Goal: Check status: Check status

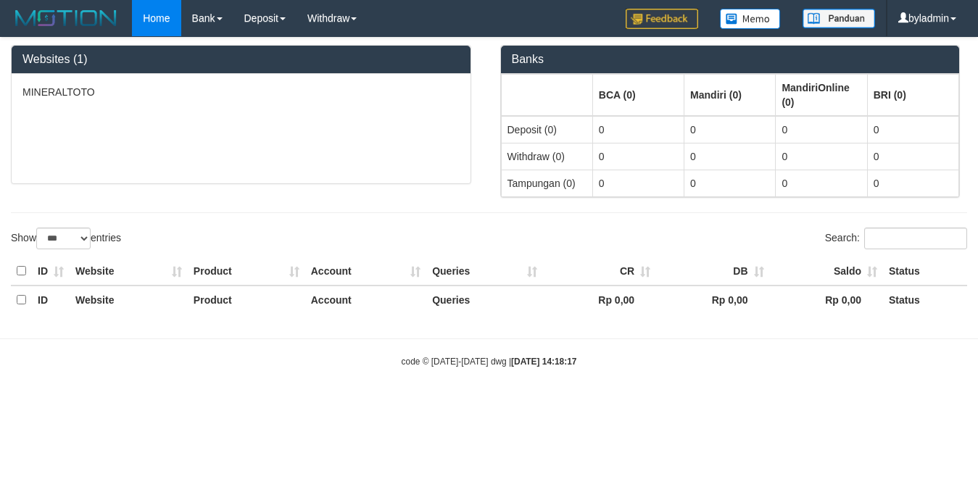
select select "***"
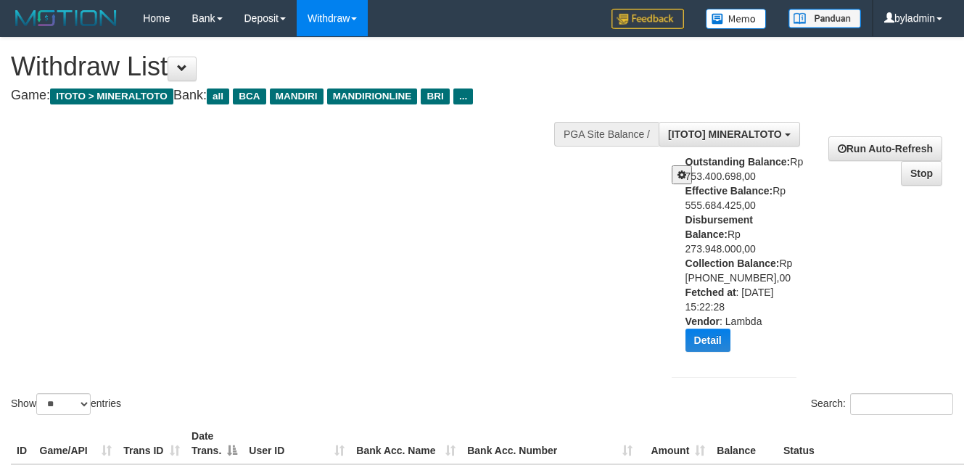
select select "**"
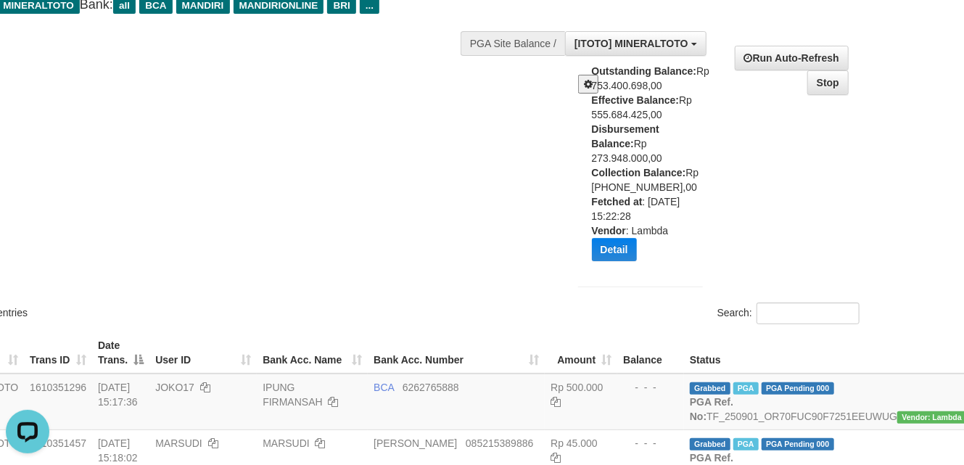
scroll to position [12, 0]
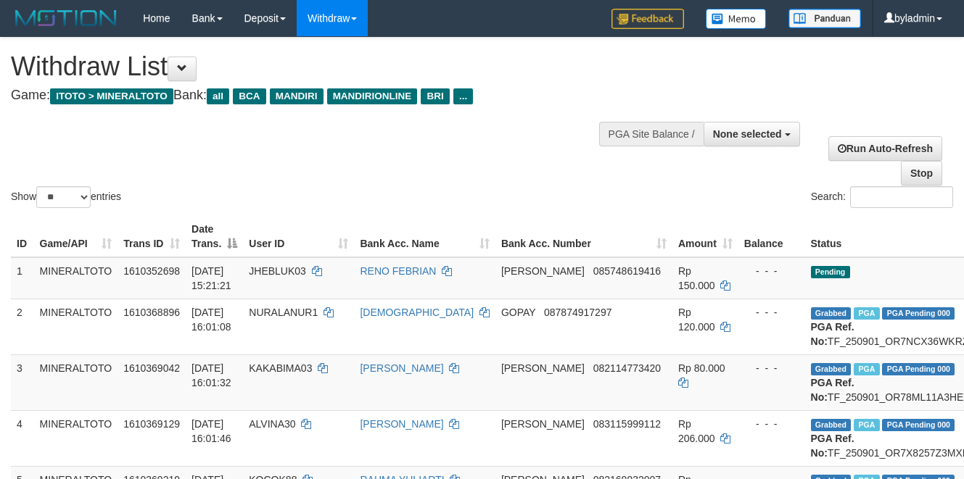
select select
select select "**"
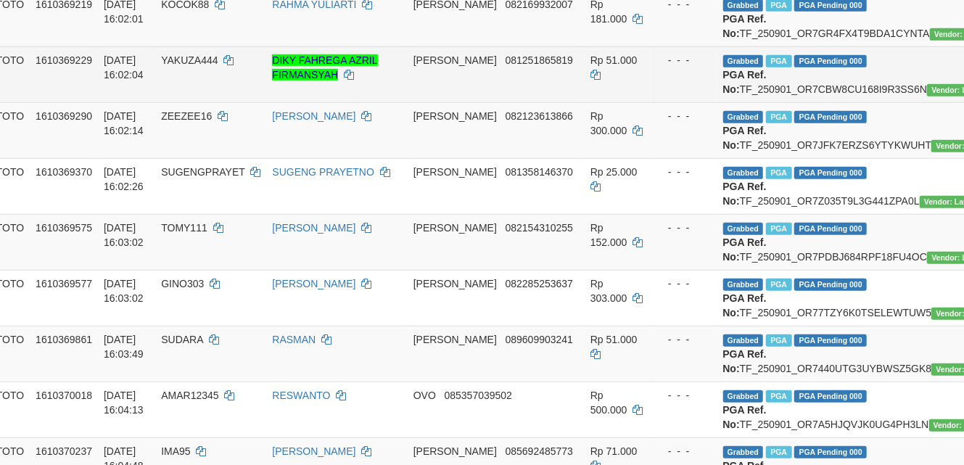
scroll to position [476, 131]
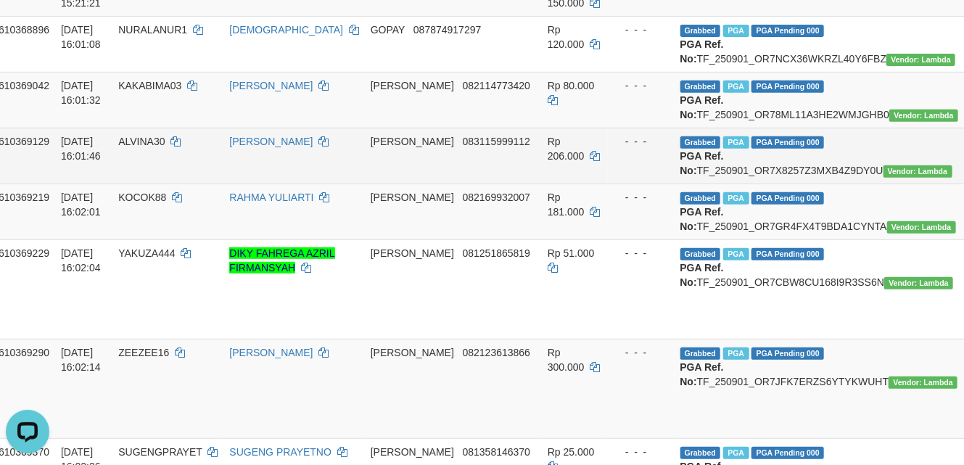
scroll to position [282, 131]
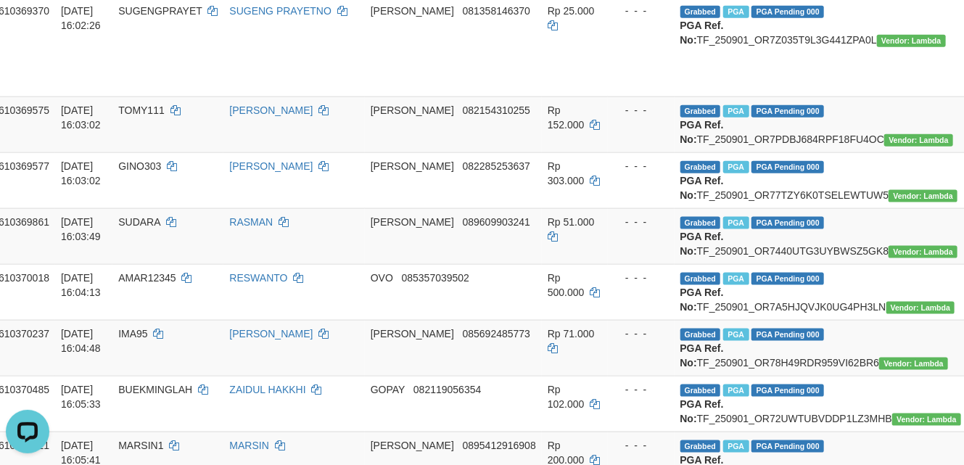
scroll to position [1056, 131]
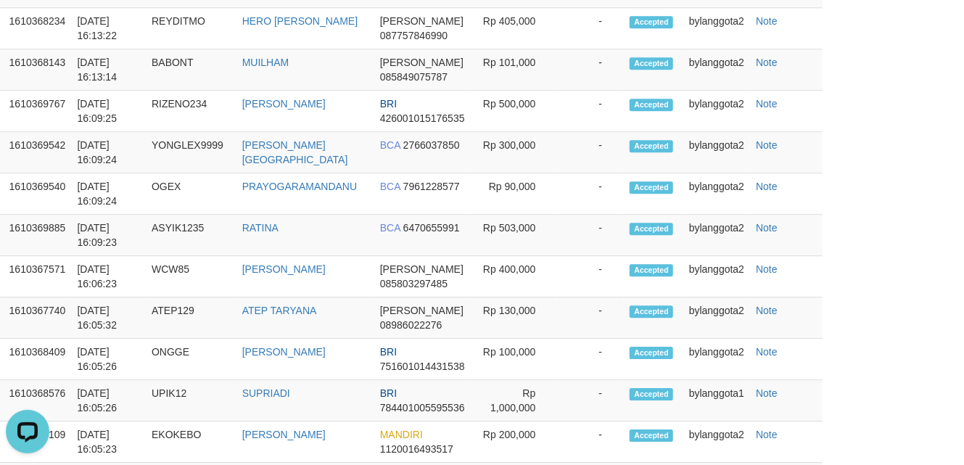
scroll to position [2313, 131]
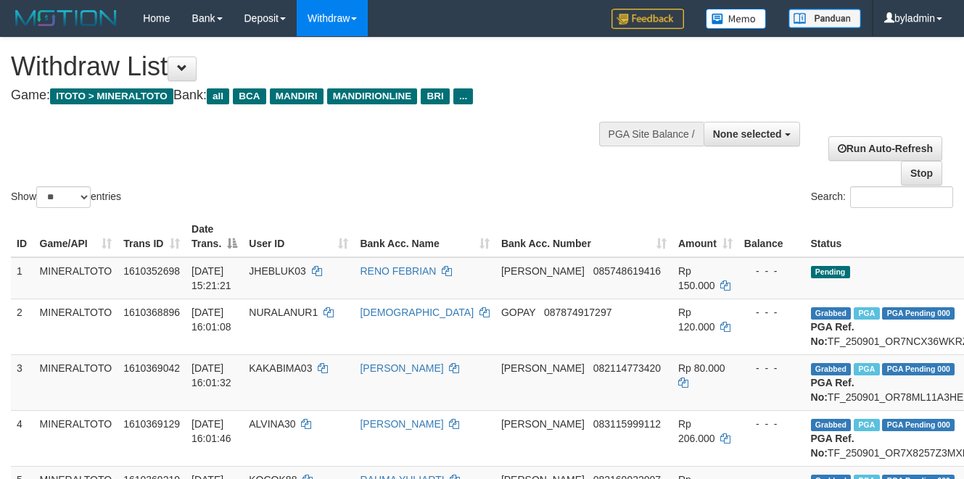
select select
select select "**"
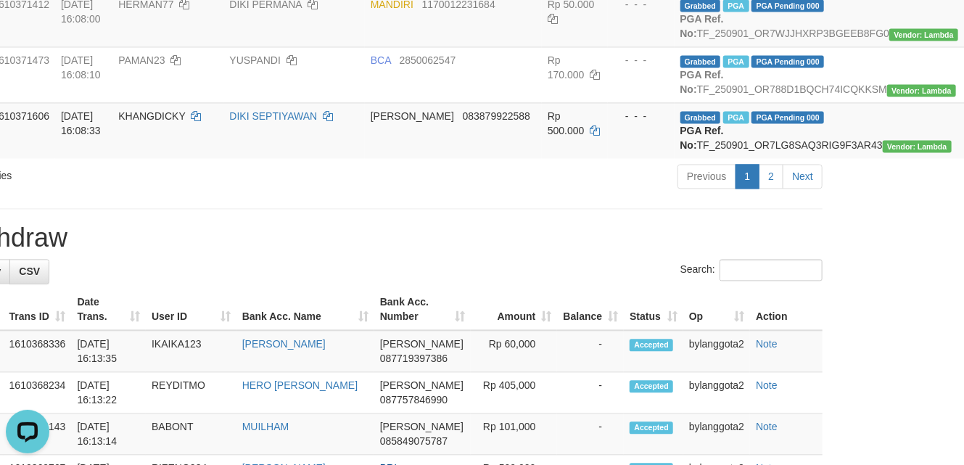
scroll to position [1771, 131]
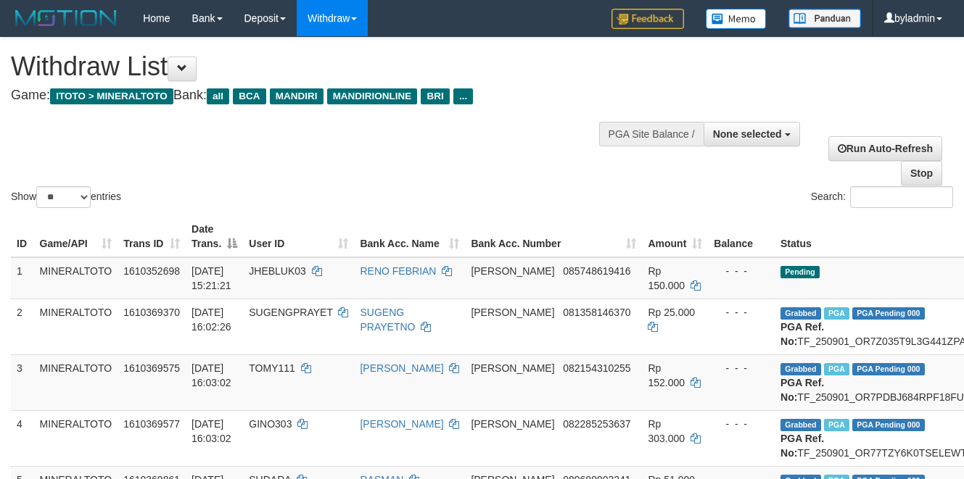
select select
select select "**"
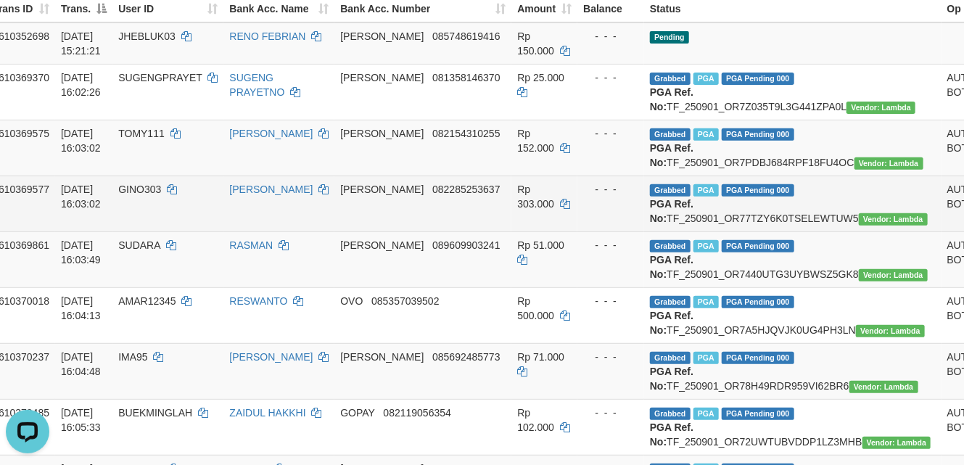
scroll to position [0, 131]
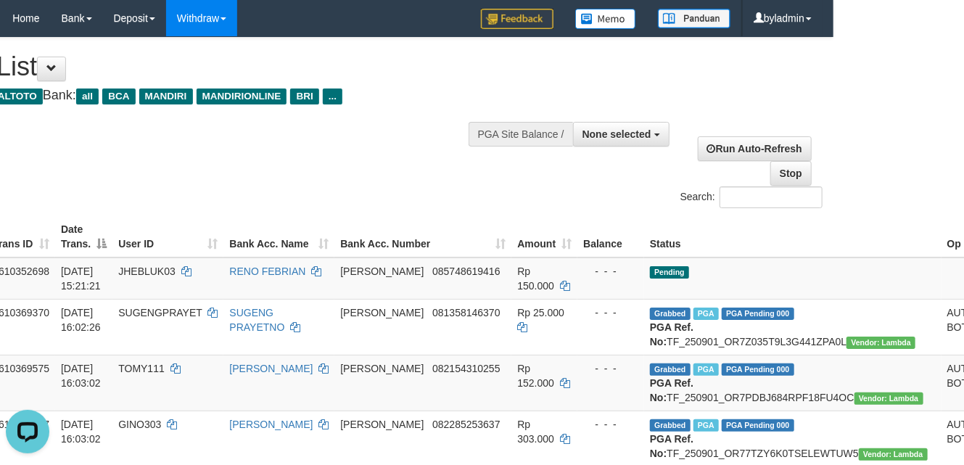
click at [331, 174] on div "Show ** ** ** *** entries Search:" at bounding box center [351, 124] width 964 height 173
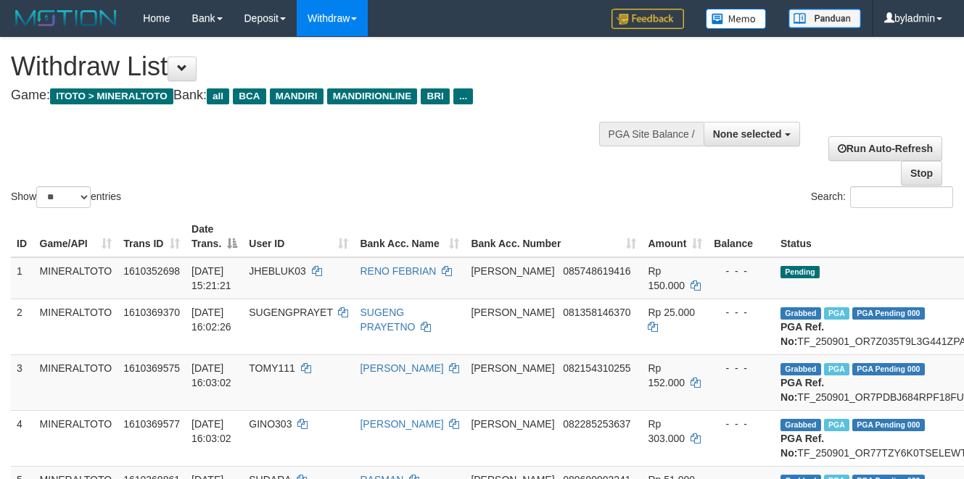
select select
select select "**"
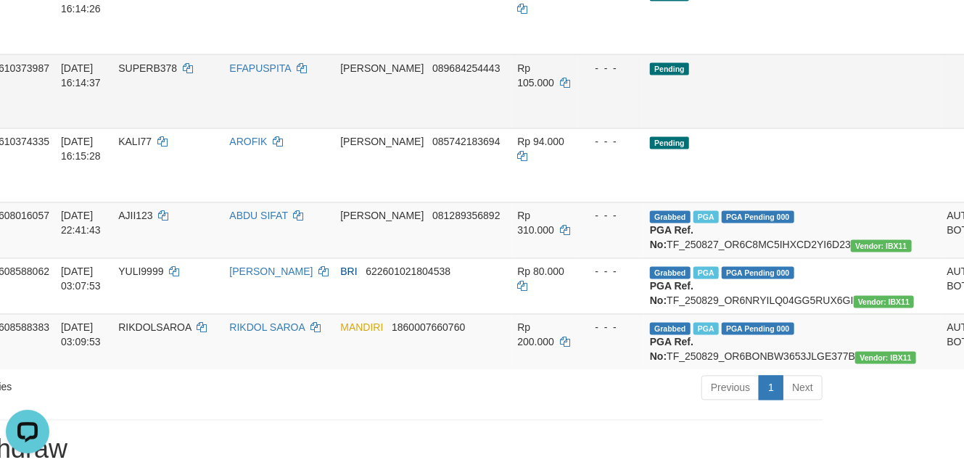
scroll to position [1450, 131]
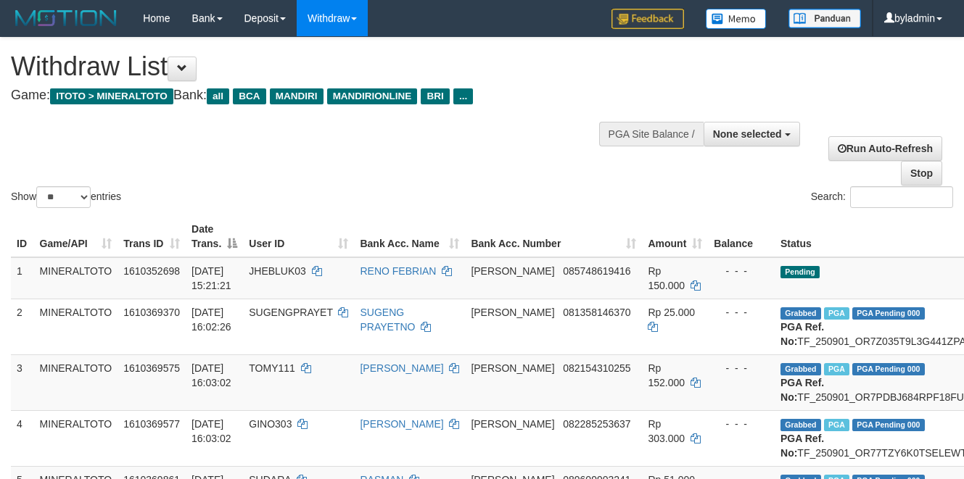
select select
select select "**"
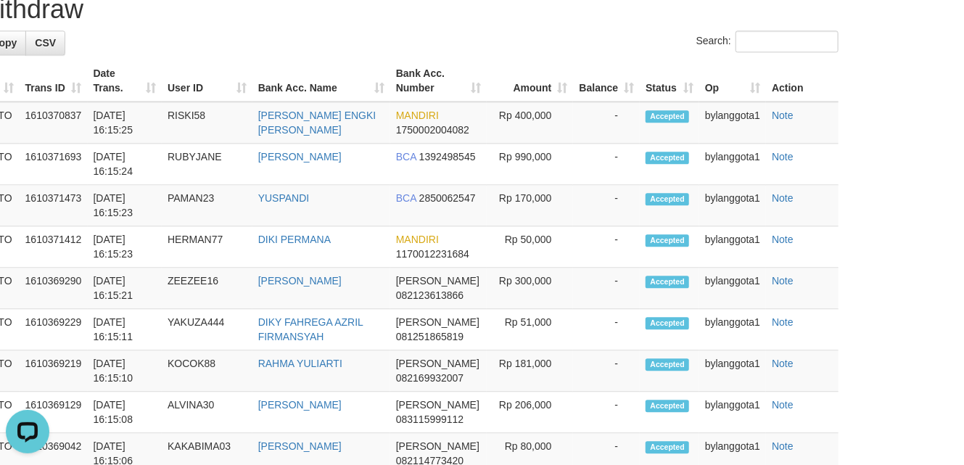
scroll to position [1643, 115]
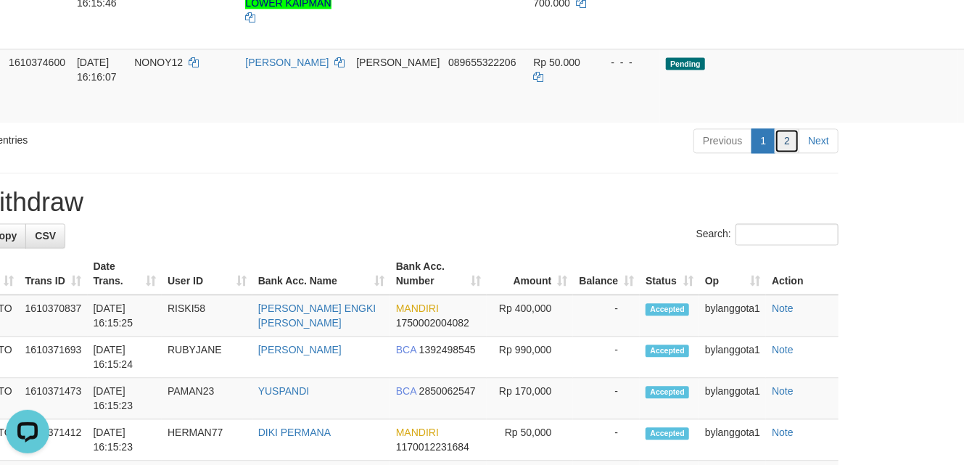
click at [781, 153] on link "2" at bounding box center [787, 140] width 25 height 25
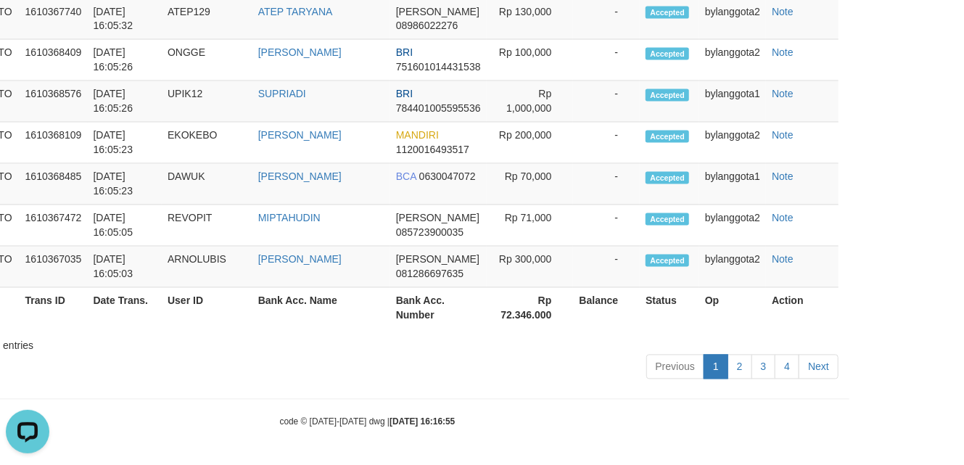
scroll to position [329, 94]
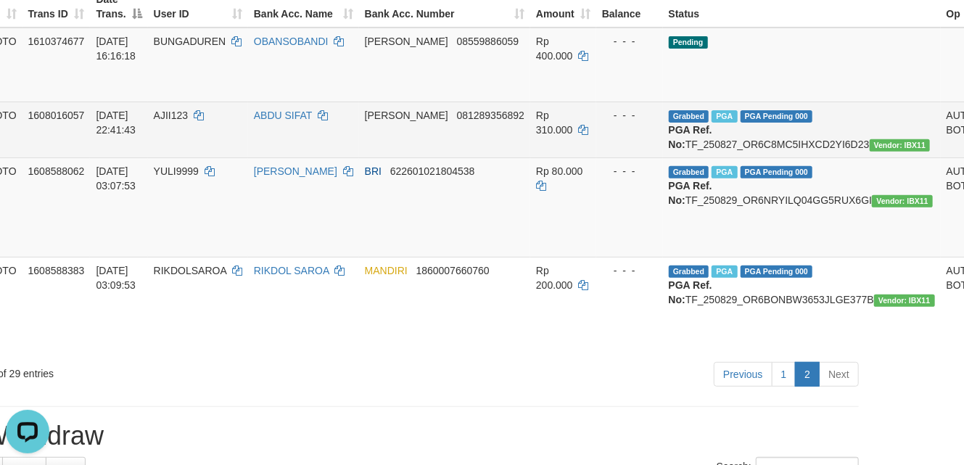
scroll to position [136, 94]
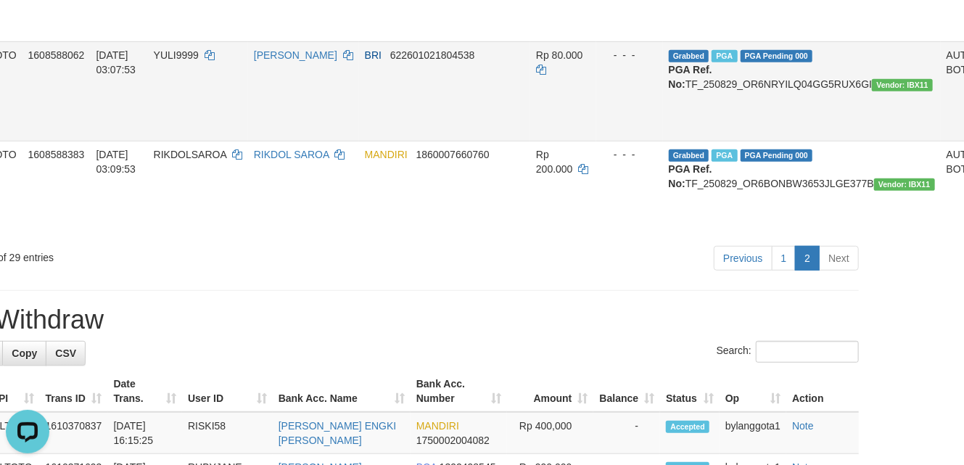
scroll to position [619, 94]
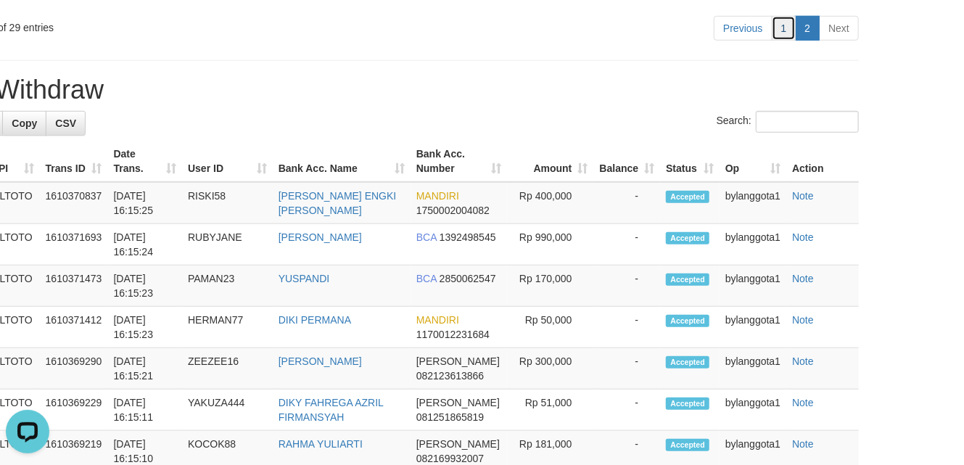
click at [779, 41] on link "1" at bounding box center [784, 28] width 25 height 25
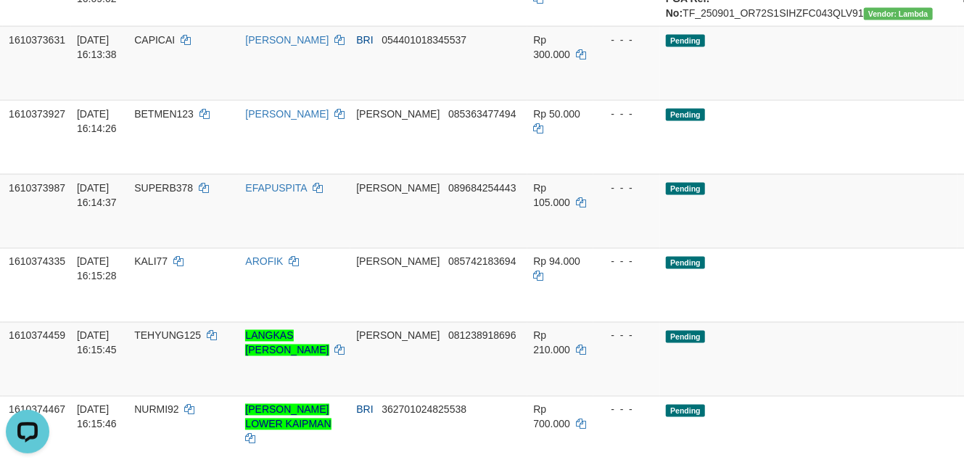
scroll to position [1127, 115]
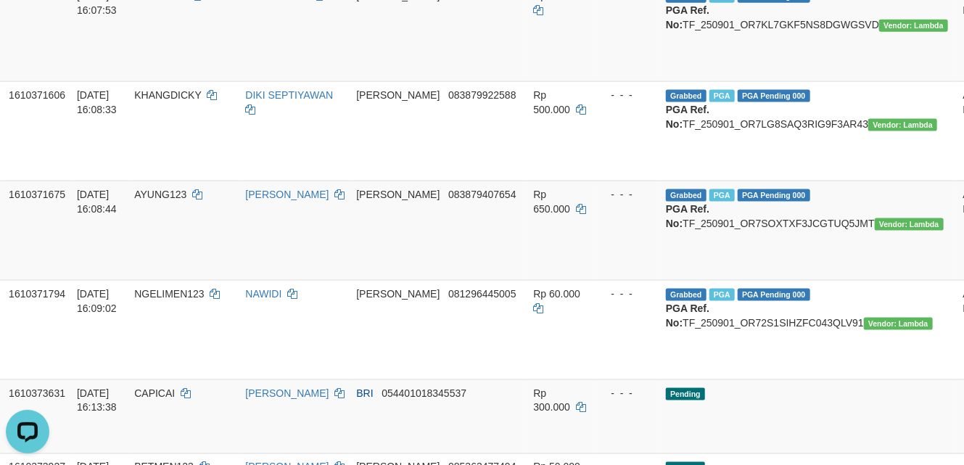
scroll to position [934, 115]
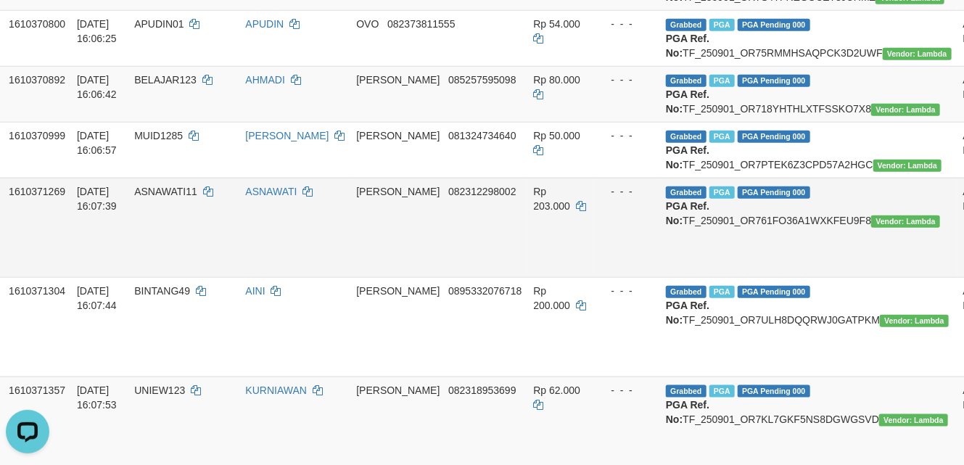
scroll to position [837, 115]
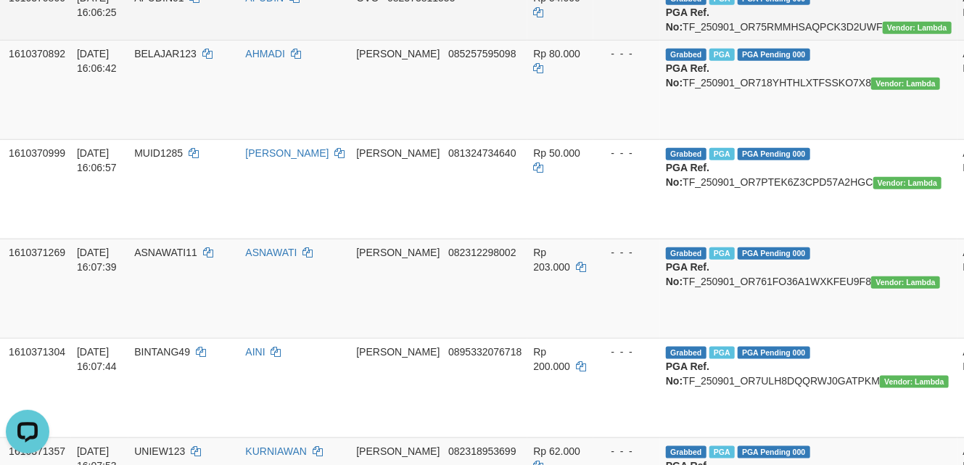
scroll to position [644, 115]
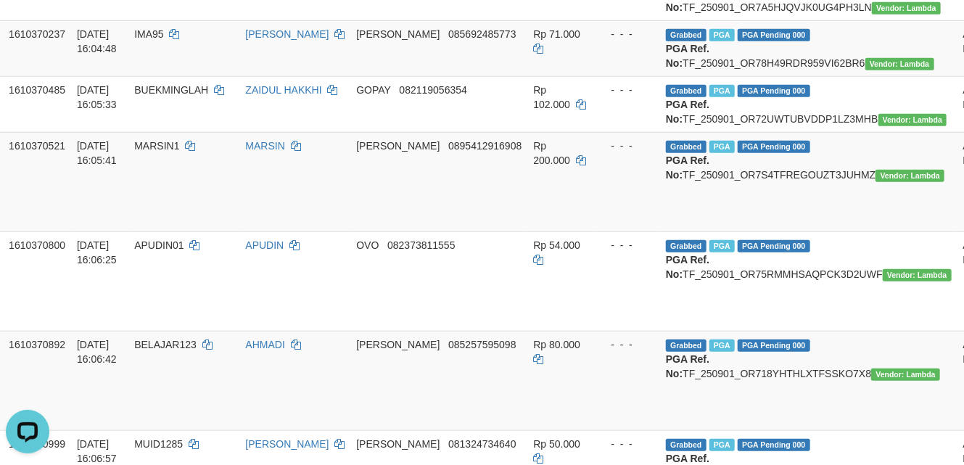
scroll to position [450, 115]
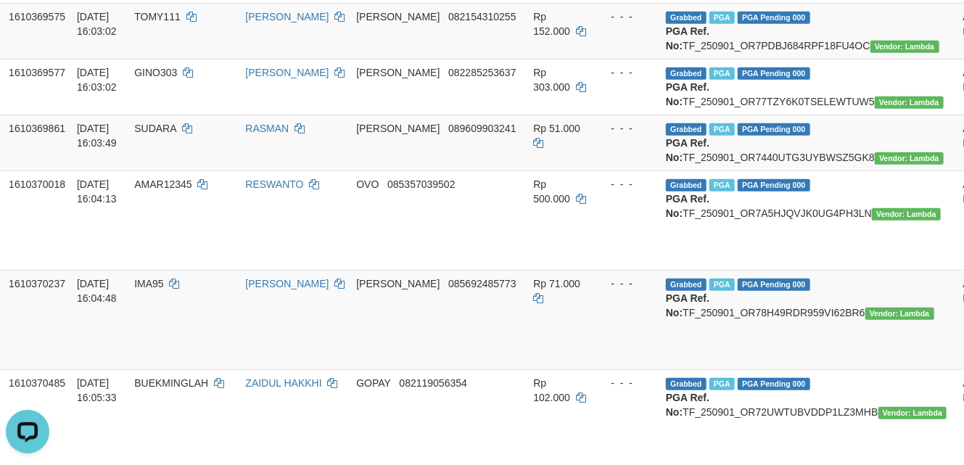
scroll to position [257, 115]
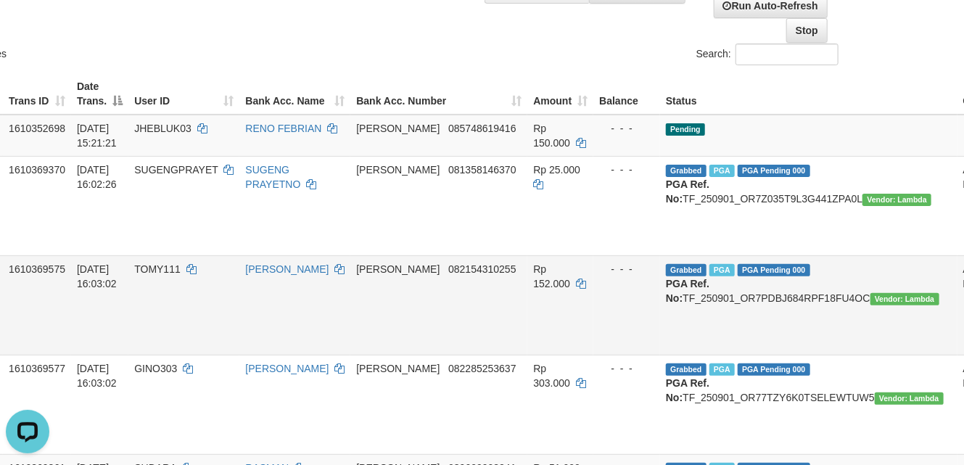
scroll to position [0, 115]
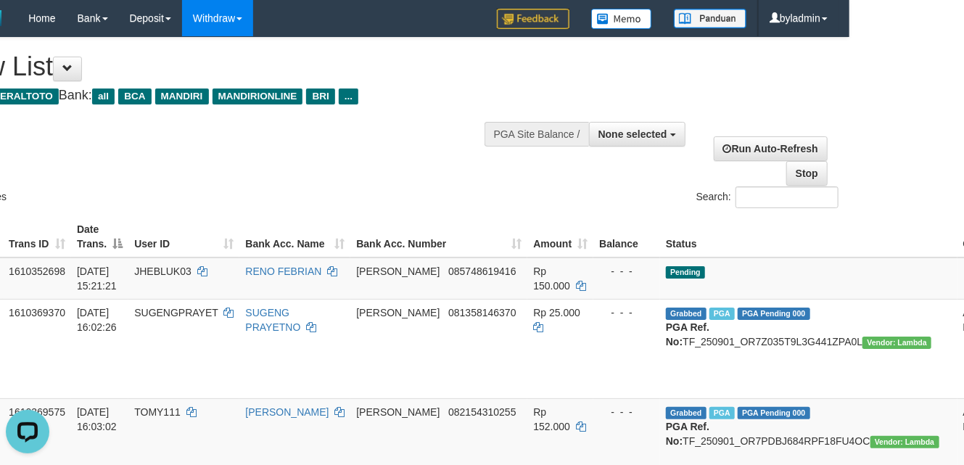
click at [404, 194] on div "Search:" at bounding box center [609, 198] width 461 height 25
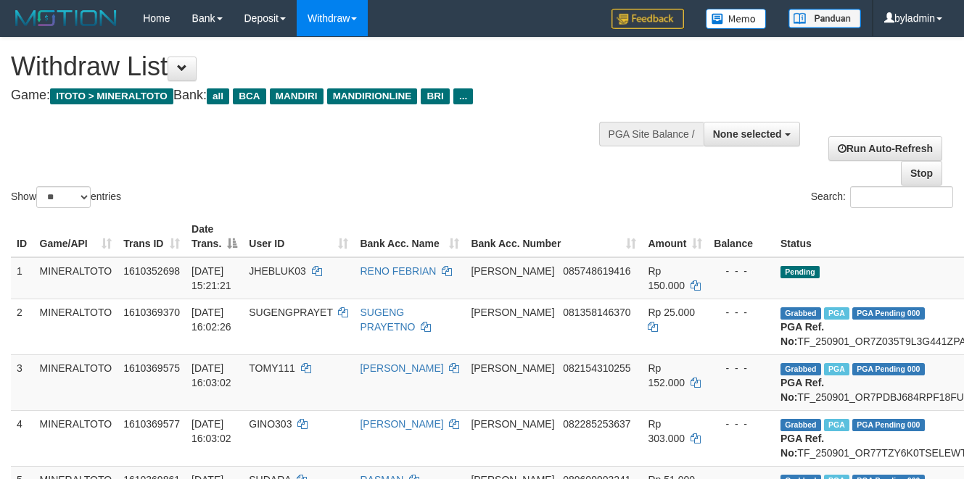
select select
select select "**"
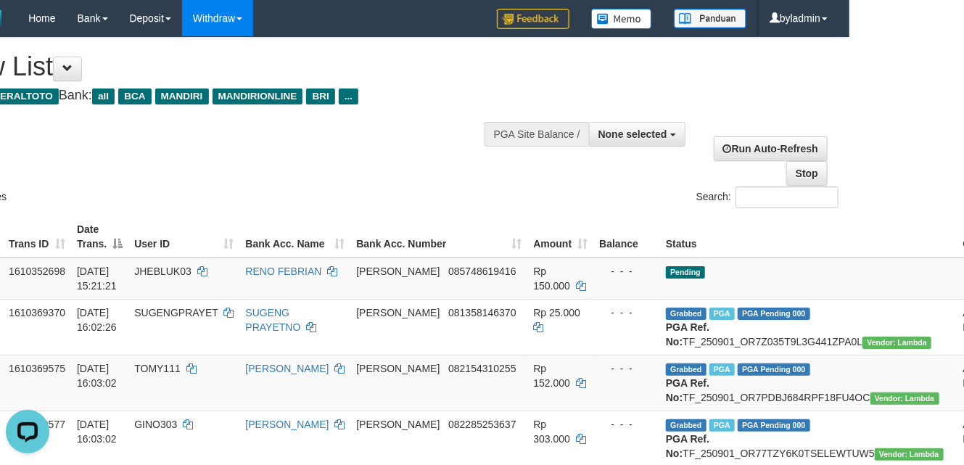
click at [466, 157] on div "Show ** ** ** *** entries Search:" at bounding box center [367, 124] width 964 height 173
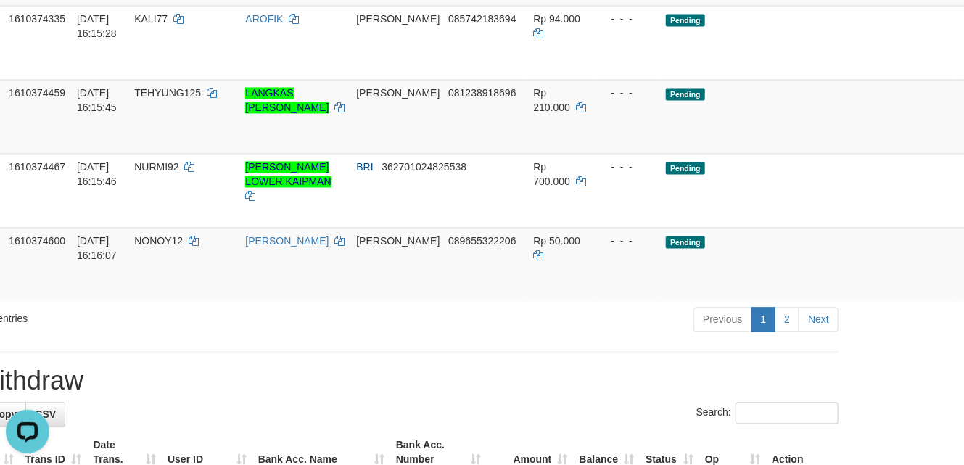
scroll to position [1353, 115]
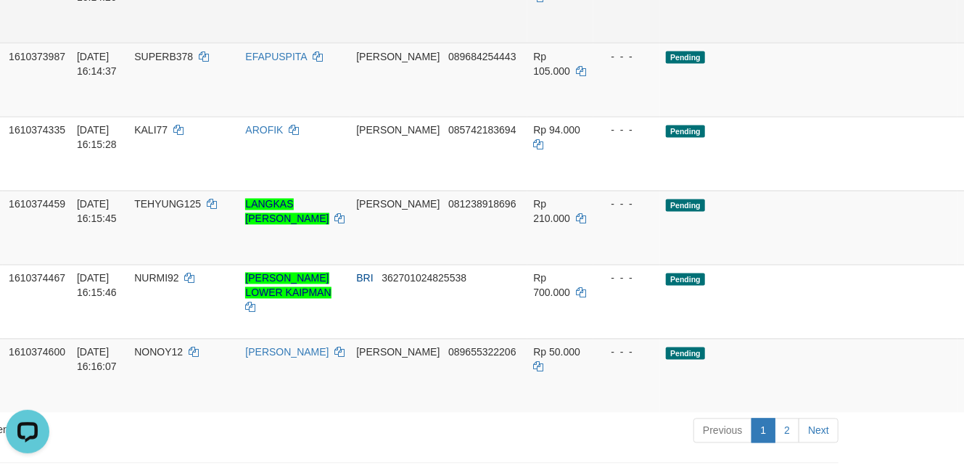
click at [712, 43] on td "Pending" at bounding box center [808, 6] width 297 height 74
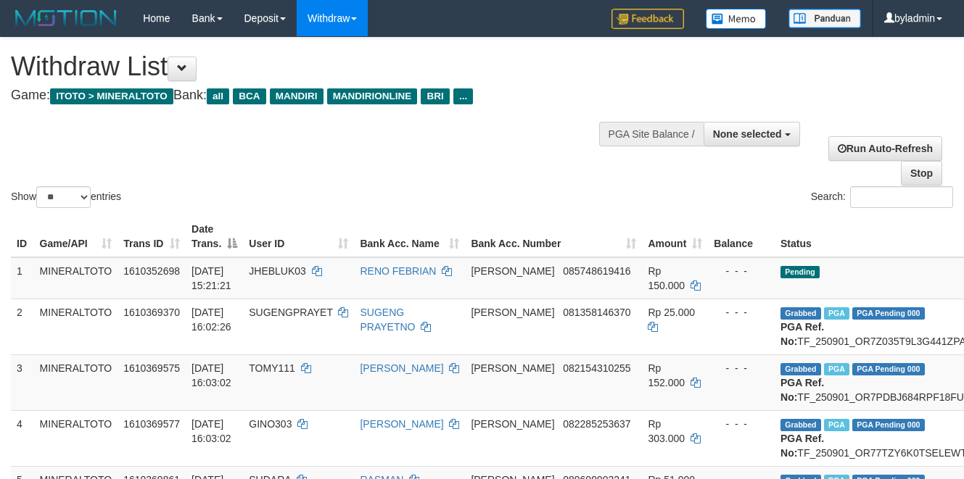
select select
select select "**"
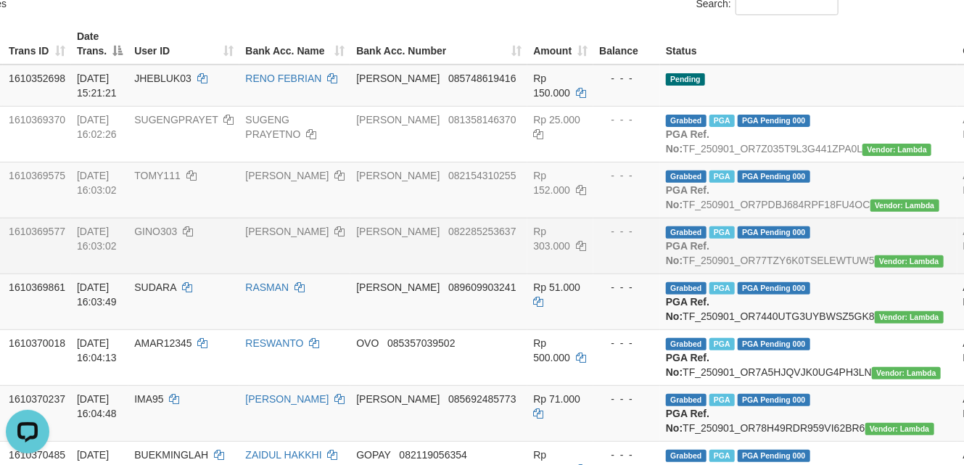
scroll to position [96, 115]
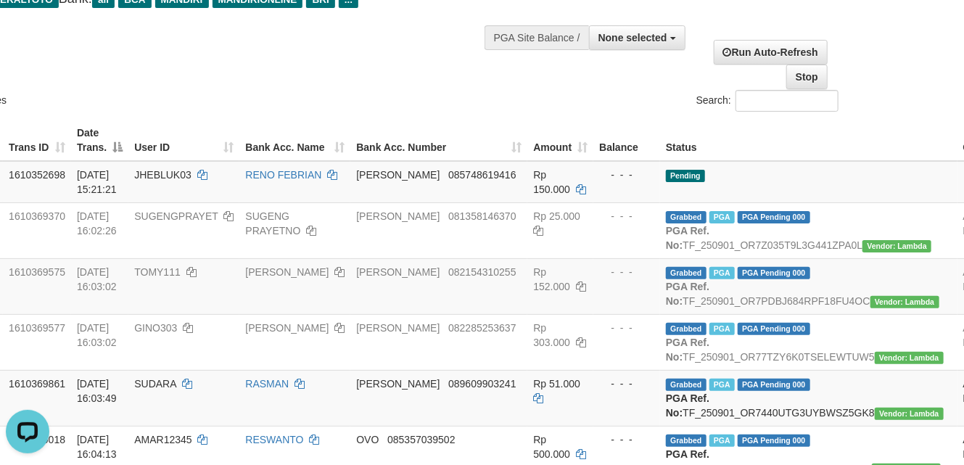
click at [730, 154] on th "Status" at bounding box center [808, 140] width 297 height 41
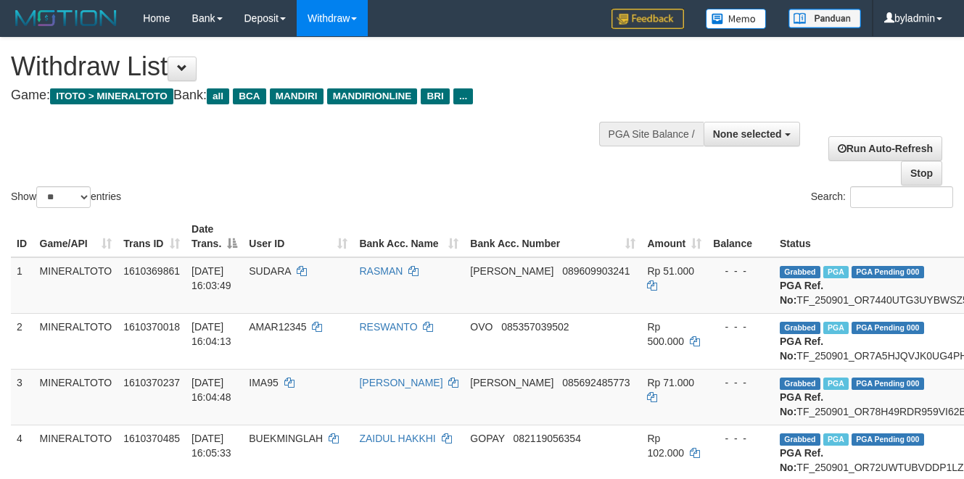
select select
select select "**"
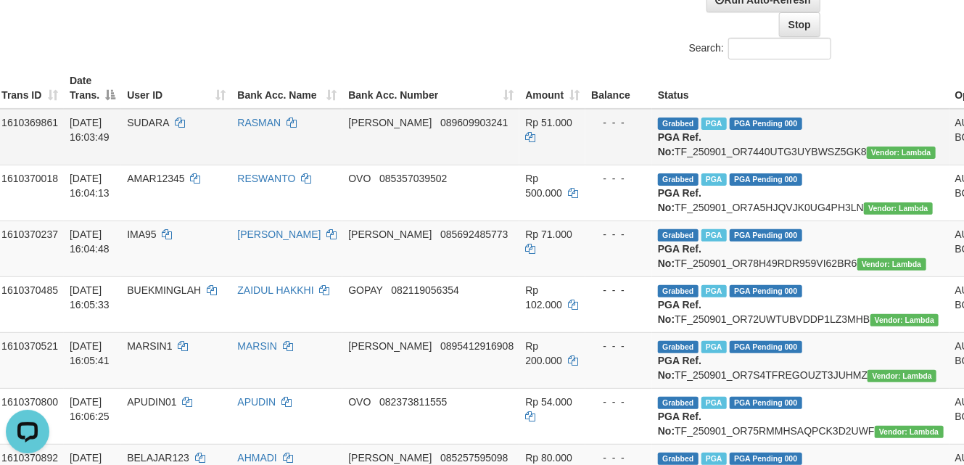
scroll to position [94, 122]
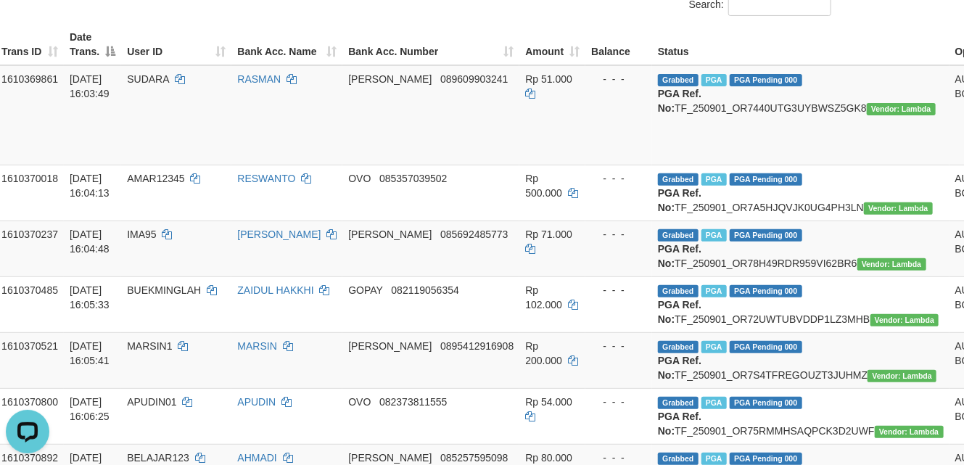
scroll to position [191, 122]
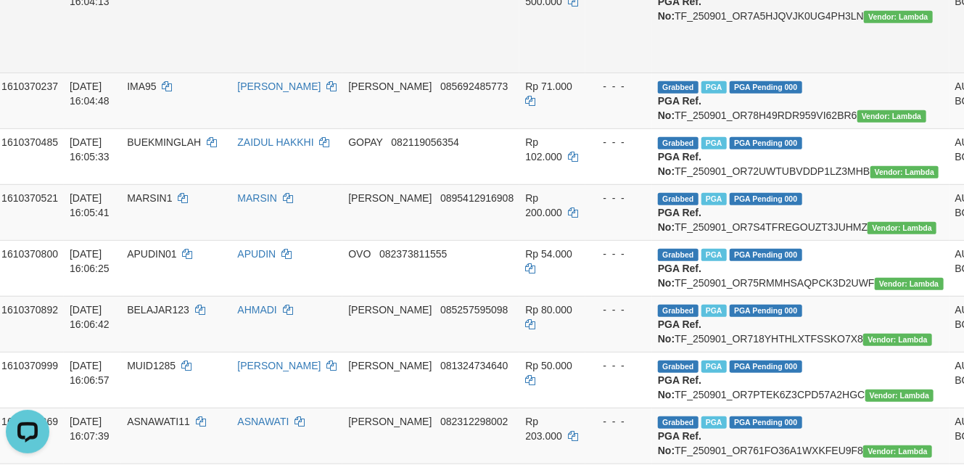
scroll to position [384, 122]
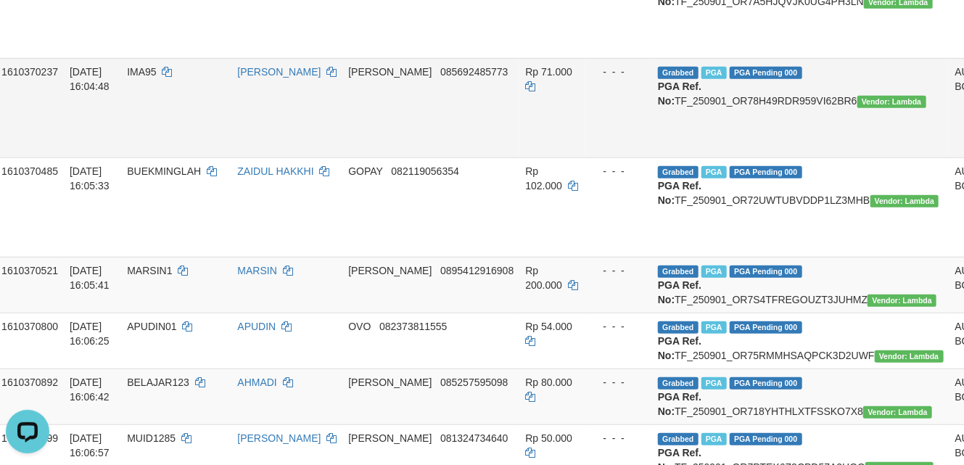
scroll to position [578, 122]
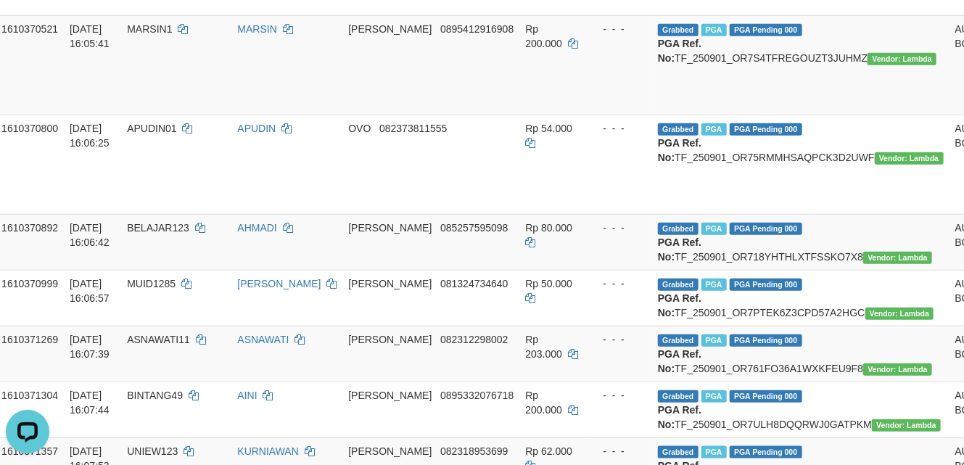
scroll to position [674, 122]
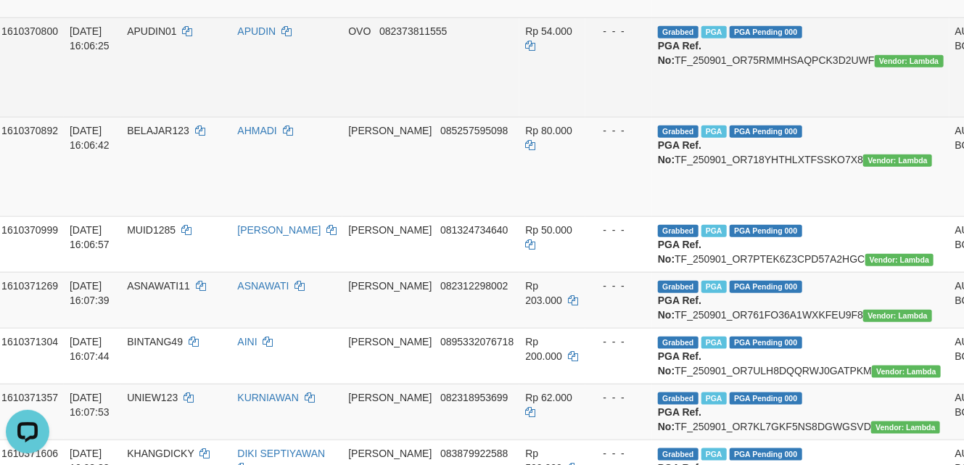
scroll to position [772, 122]
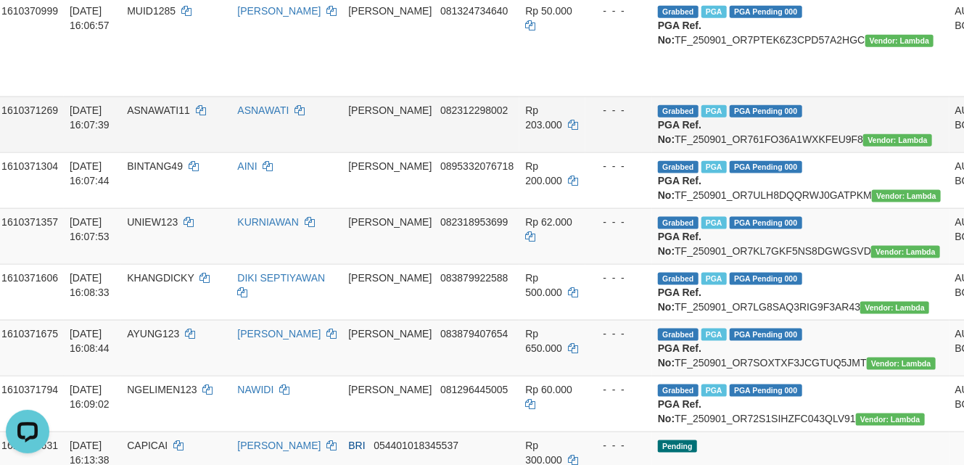
scroll to position [921, 122]
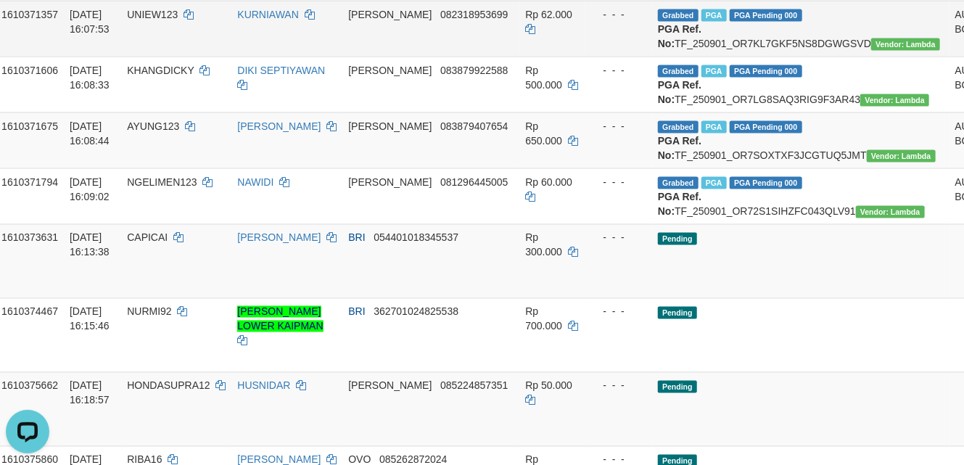
scroll to position [1211, 122]
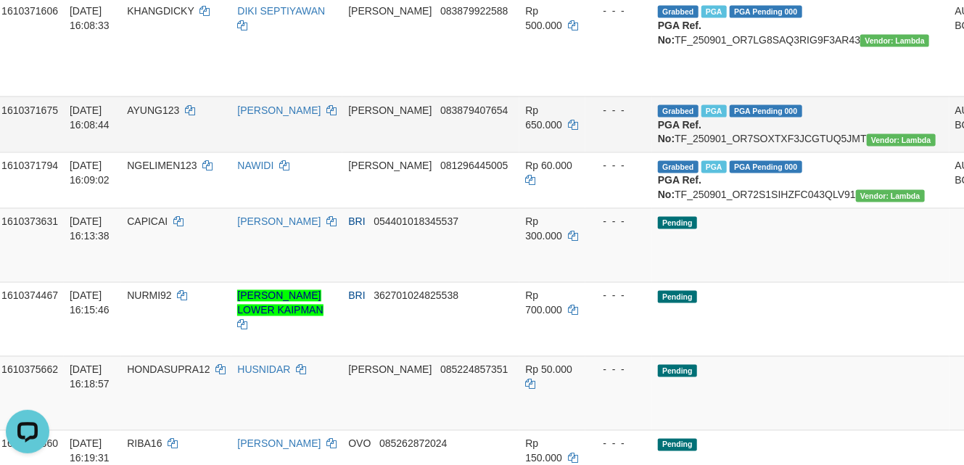
scroll to position [1405, 122]
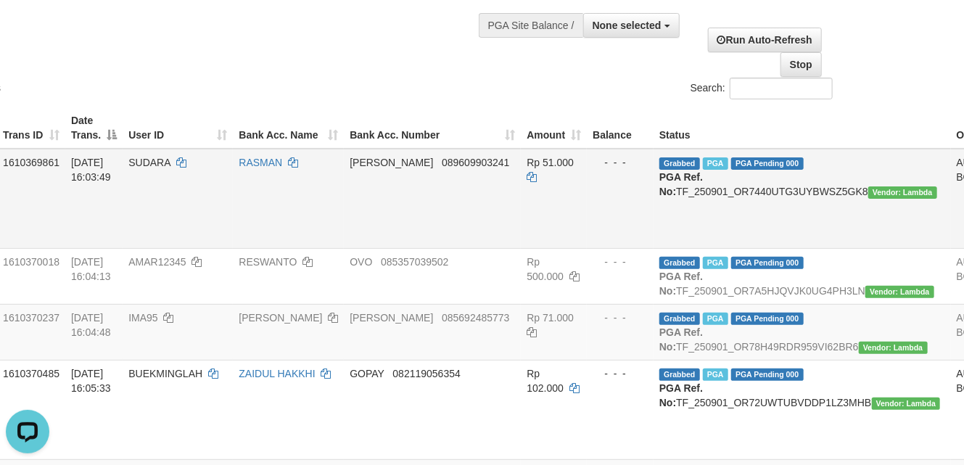
scroll to position [104, 120]
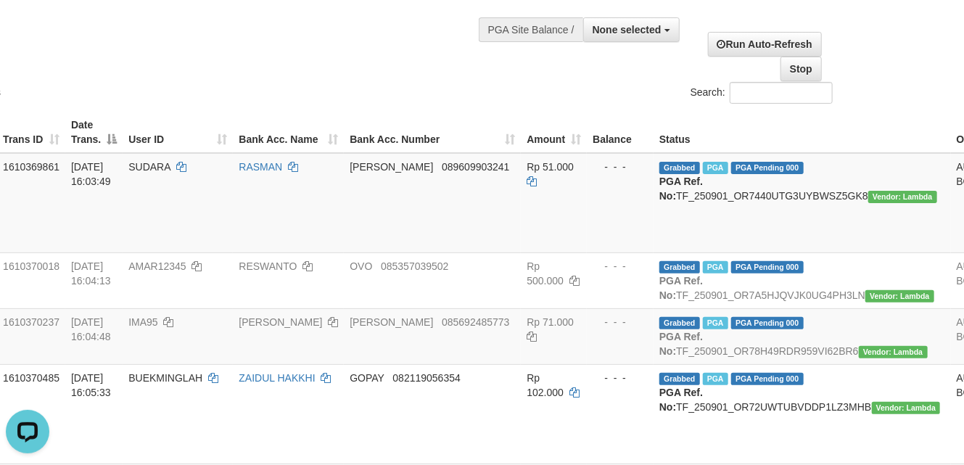
click at [482, 86] on div "Search:" at bounding box center [603, 94] width 461 height 25
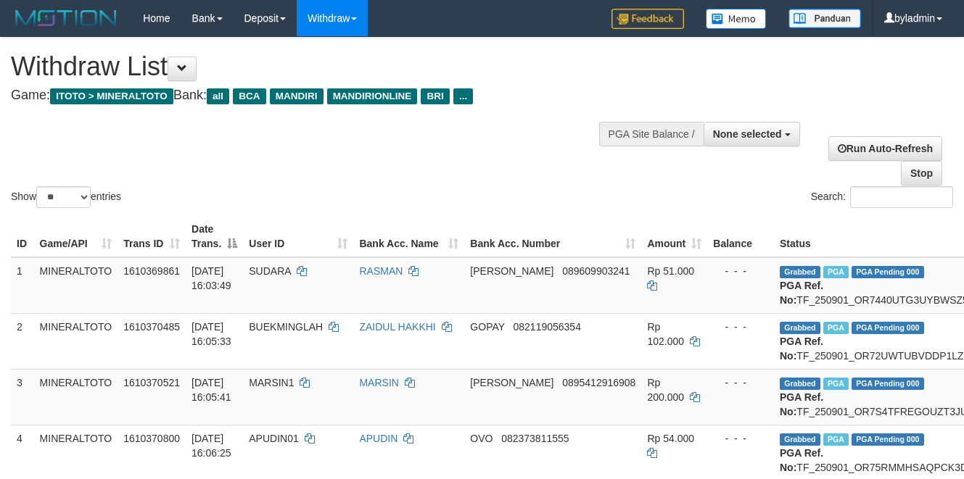
select select
select select "**"
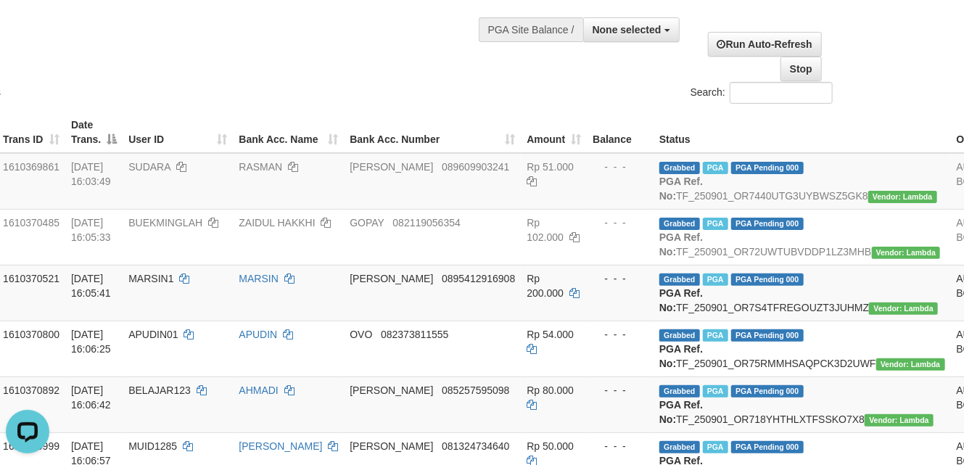
click at [381, 62] on div "Show ** ** ** *** entries Search:" at bounding box center [362, 19] width 964 height 173
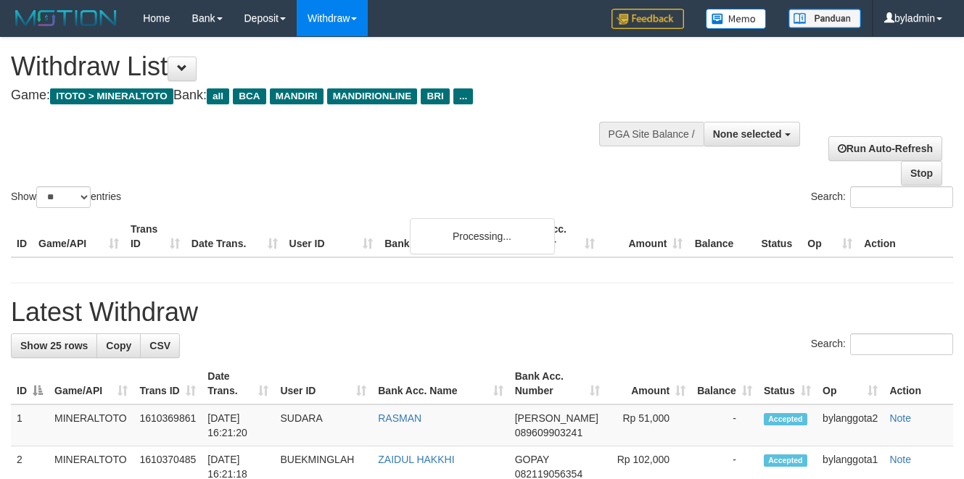
select select
select select "**"
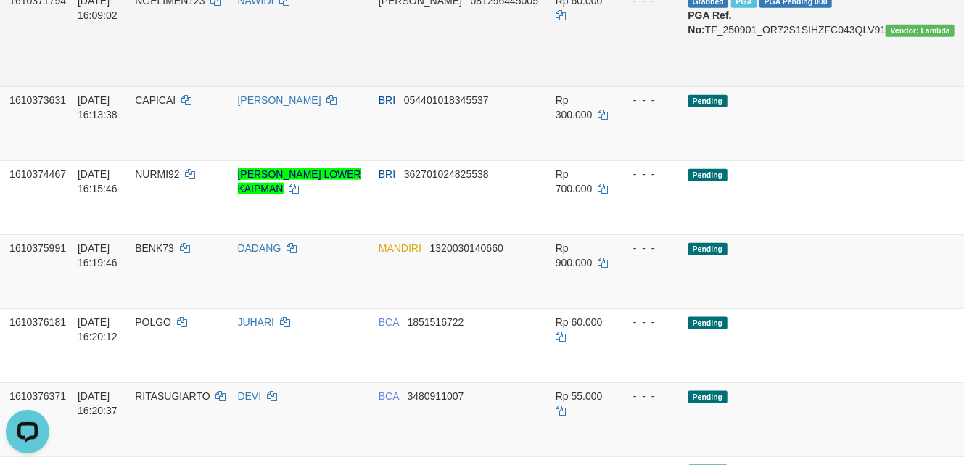
scroll to position [677, 114]
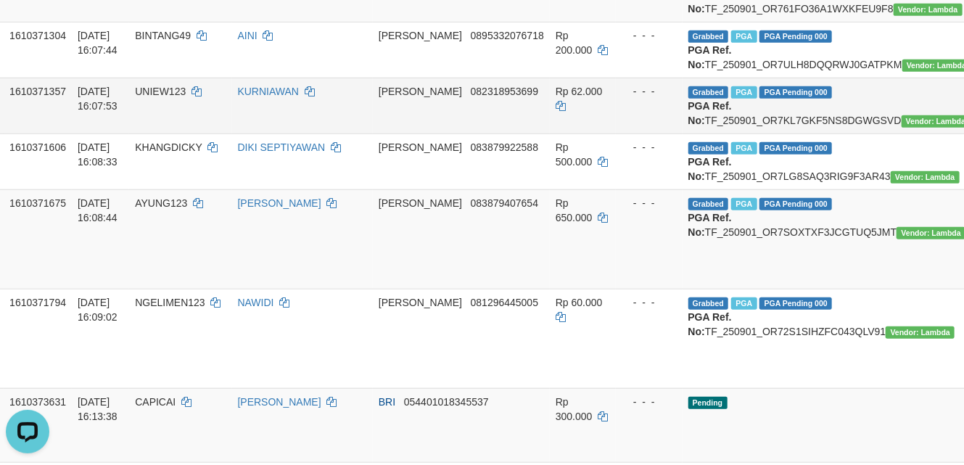
scroll to position [483, 114]
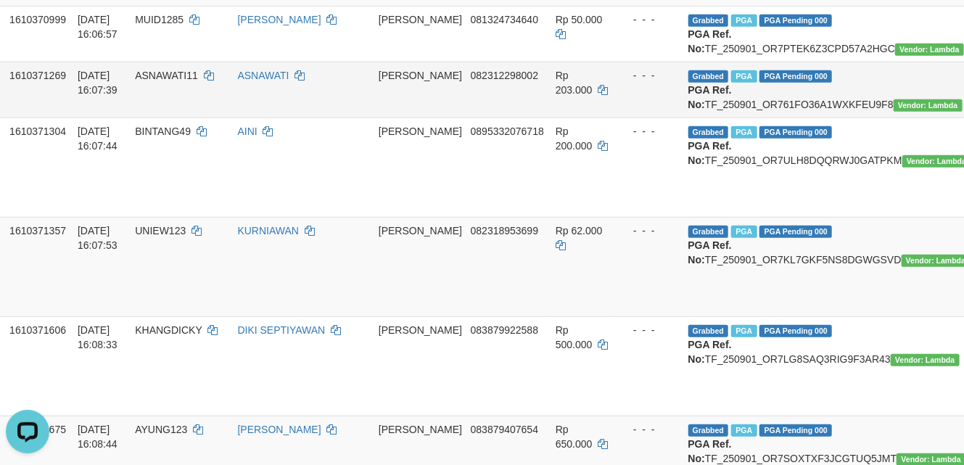
scroll to position [387, 114]
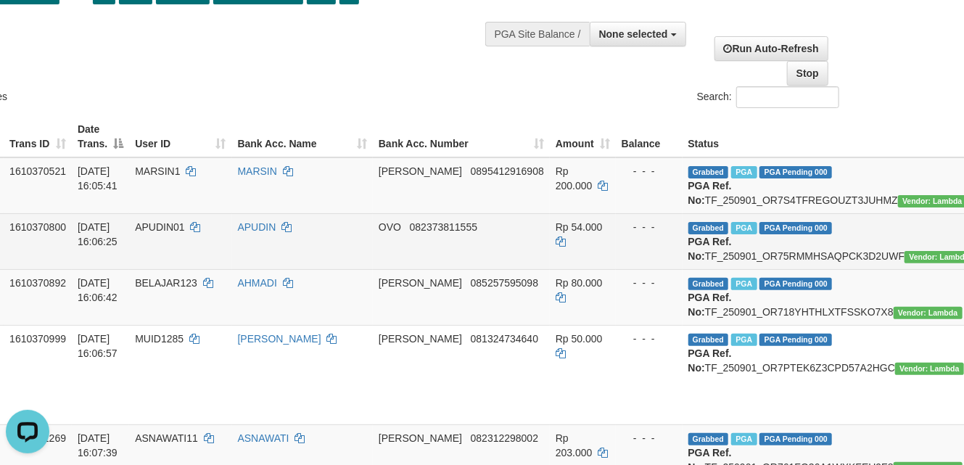
scroll to position [96, 114]
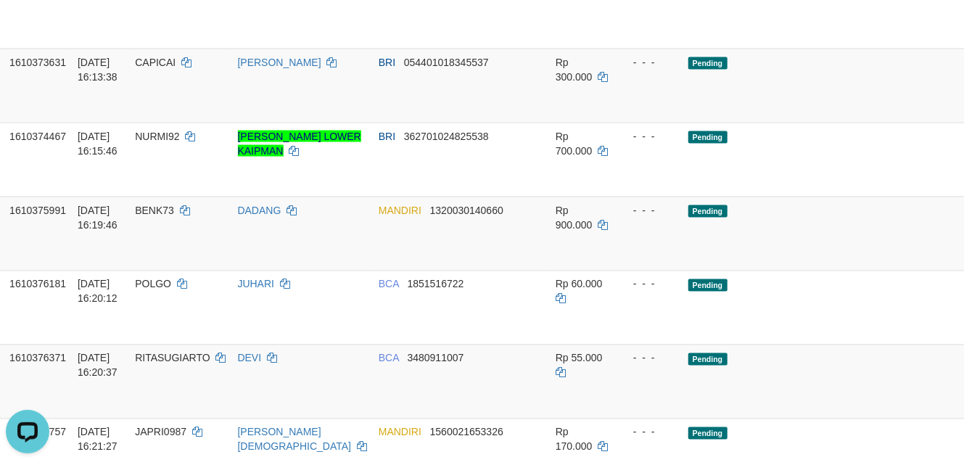
scroll to position [1353, 114]
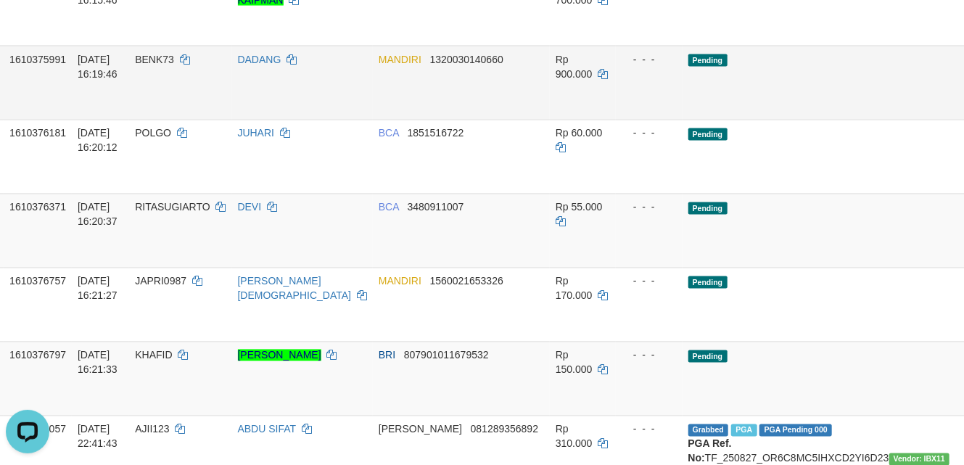
click at [804, 120] on td "Pending" at bounding box center [830, 83] width 297 height 74
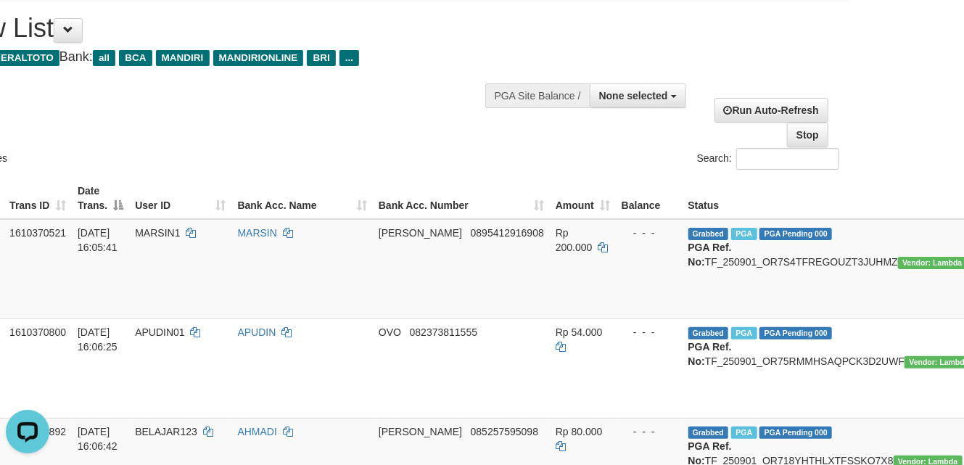
click at [592, 166] on div "Search:" at bounding box center [609, 160] width 461 height 25
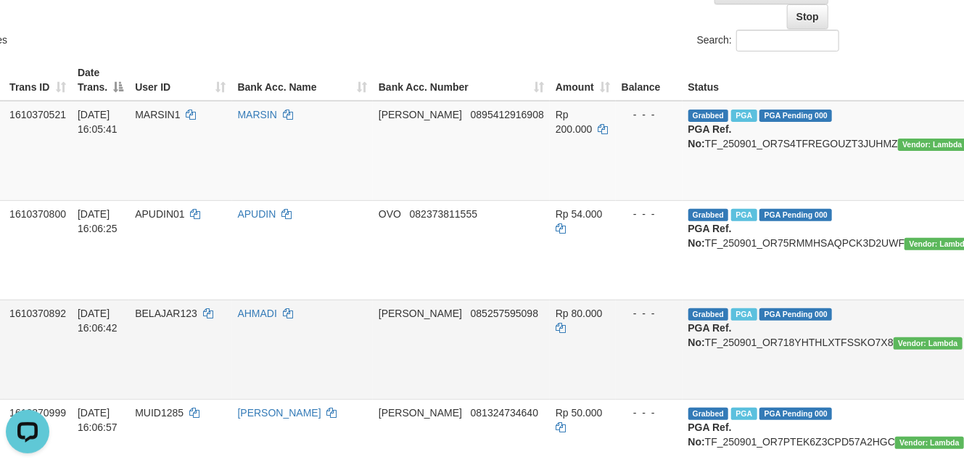
scroll to position [329, 114]
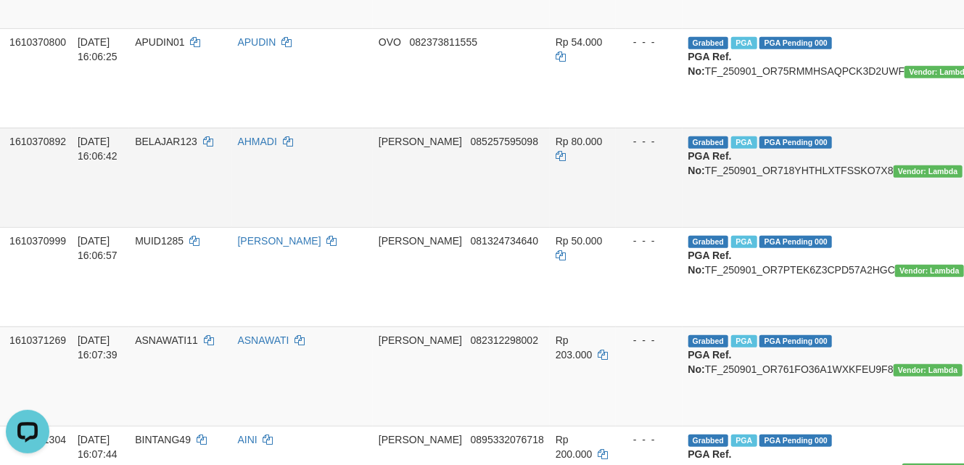
click at [616, 227] on td "- - -" at bounding box center [649, 177] width 67 height 99
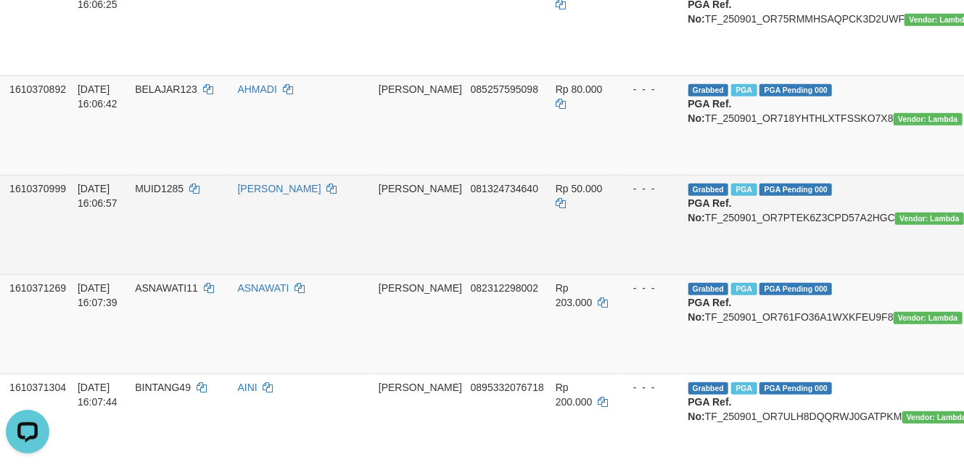
scroll to position [522, 114]
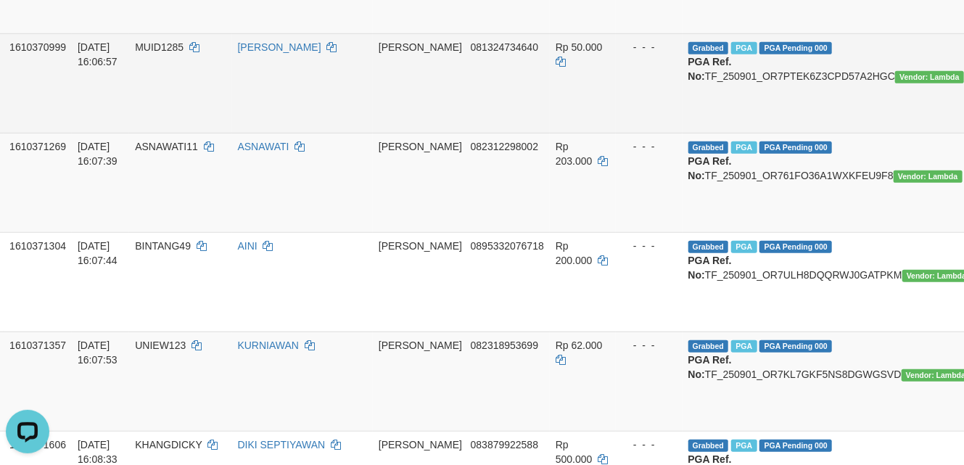
click at [682, 133] on td "Grabbed PGA PGA Pending 000 {"status":"000","data":{"unique_id":"1611-161037099…" at bounding box center [830, 82] width 297 height 99
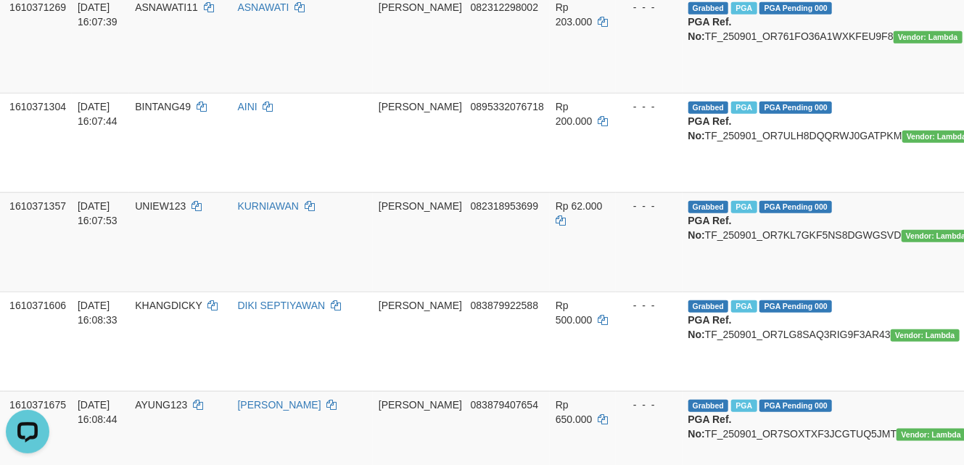
scroll to position [715, 114]
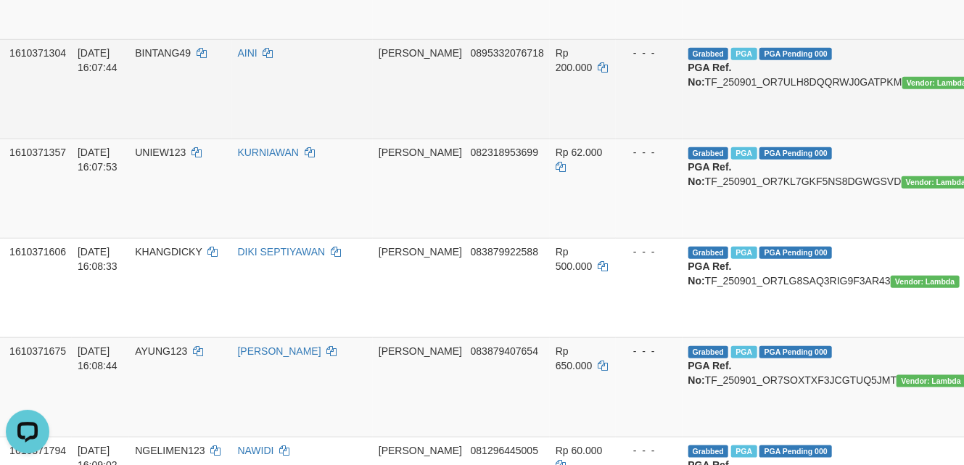
click at [550, 139] on td "Rp 200.000" at bounding box center [583, 88] width 66 height 99
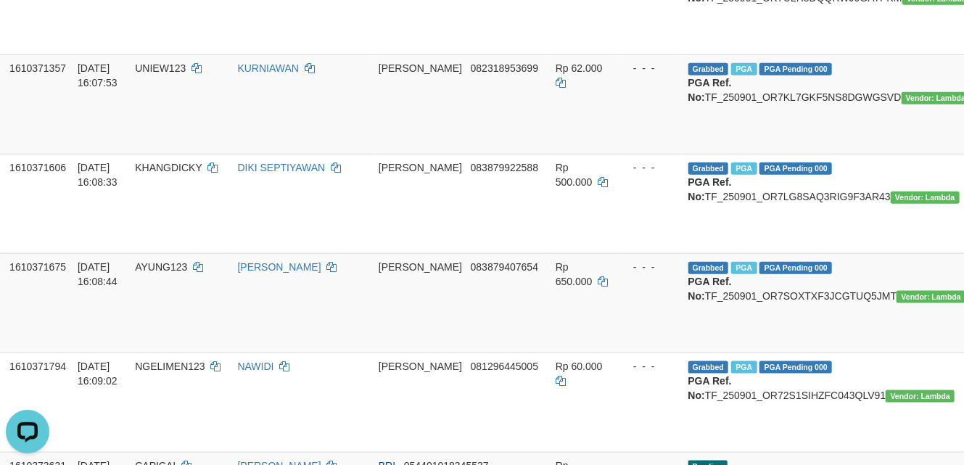
scroll to position [522, 114]
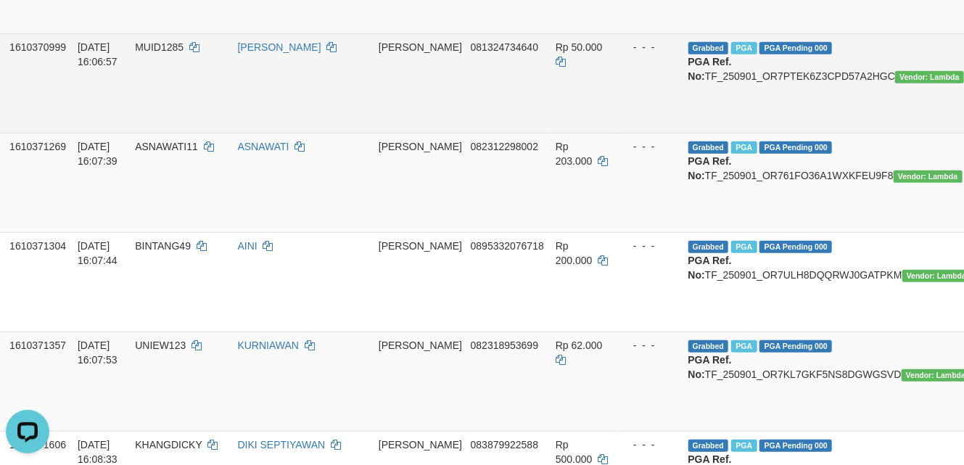
click at [444, 133] on td "DANA 081324734640" at bounding box center [461, 82] width 177 height 99
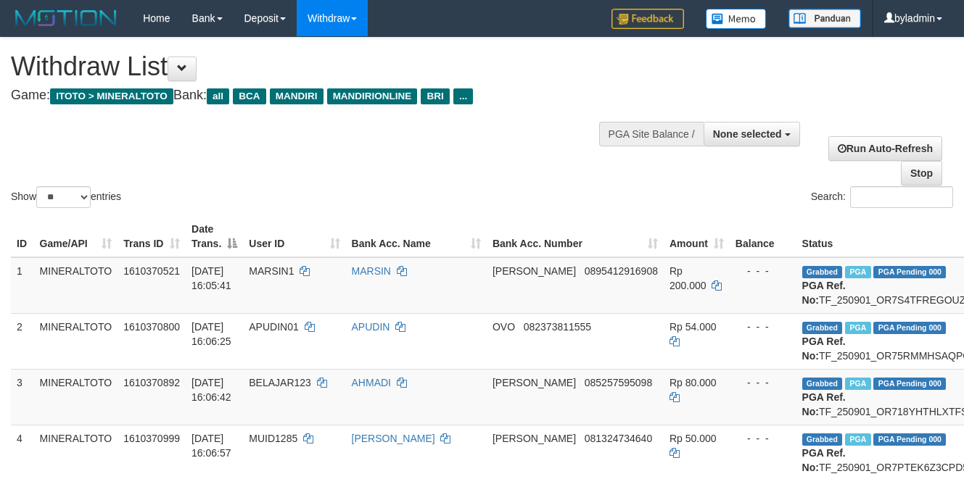
select select
select select "**"
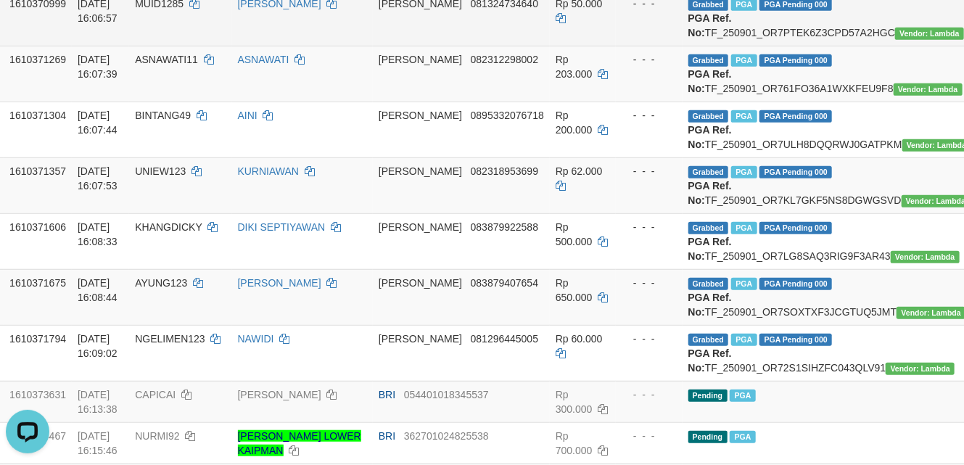
click at [616, 46] on td "- - -" at bounding box center [649, 18] width 67 height 56
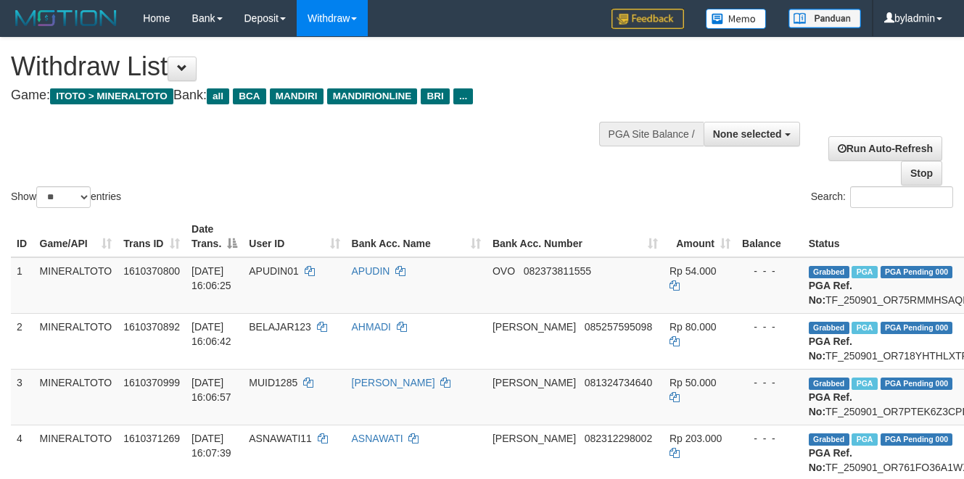
select select
select select "**"
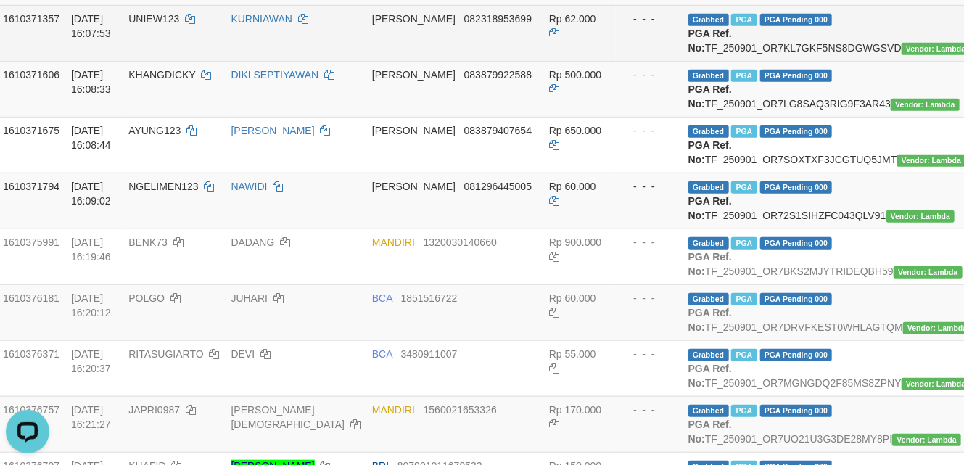
click at [616, 61] on td "- - -" at bounding box center [649, 33] width 67 height 56
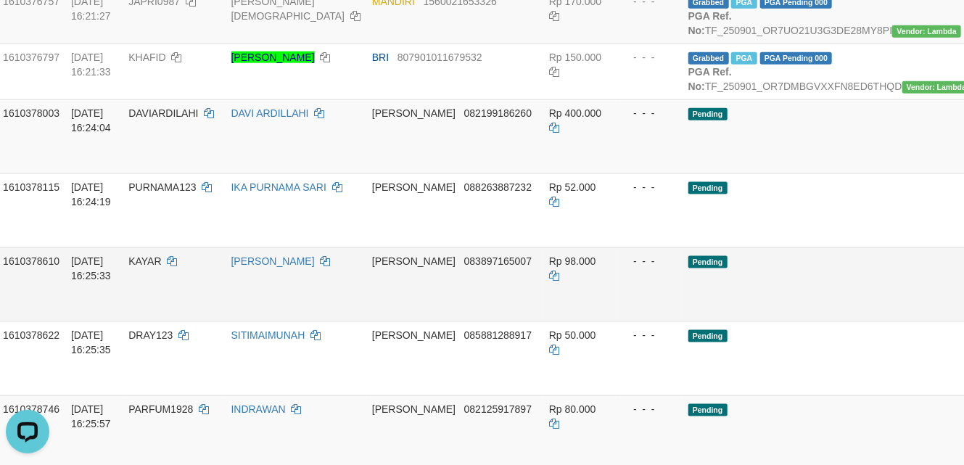
scroll to position [1112, 120]
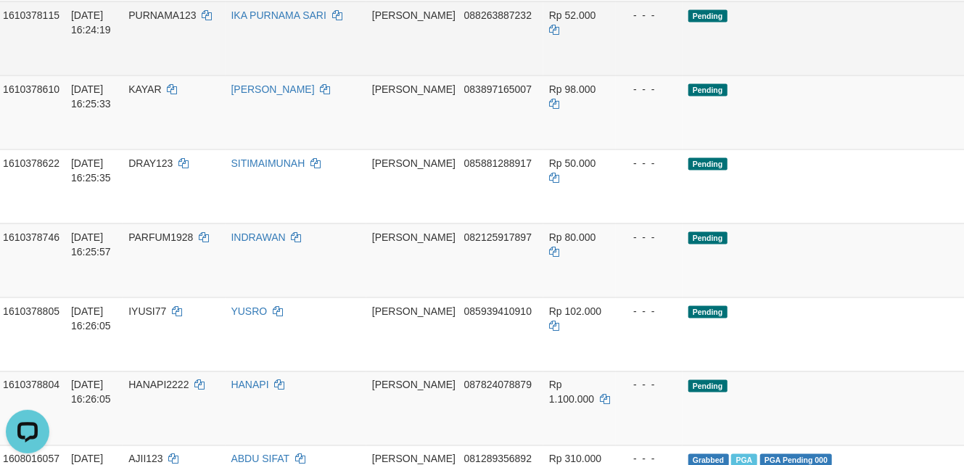
click at [752, 75] on td "Pending" at bounding box center [830, 38] width 297 height 74
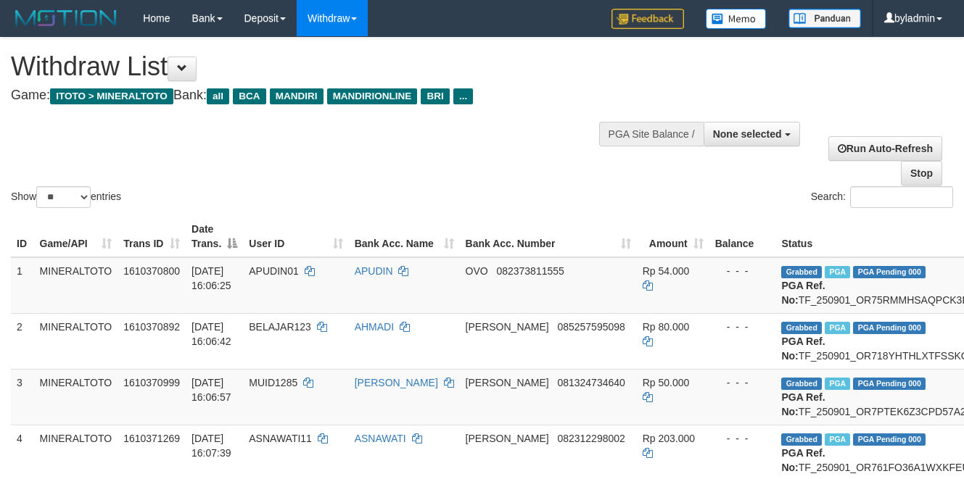
select select
select select "**"
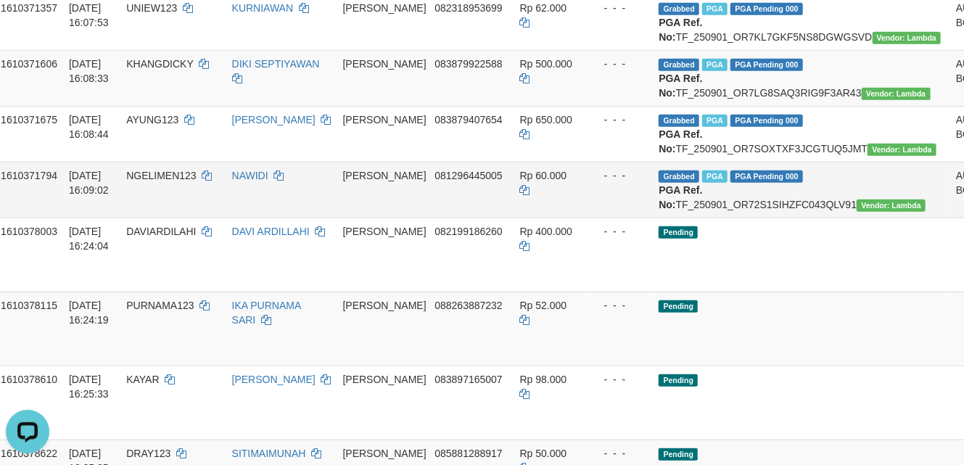
scroll to position [542, 123]
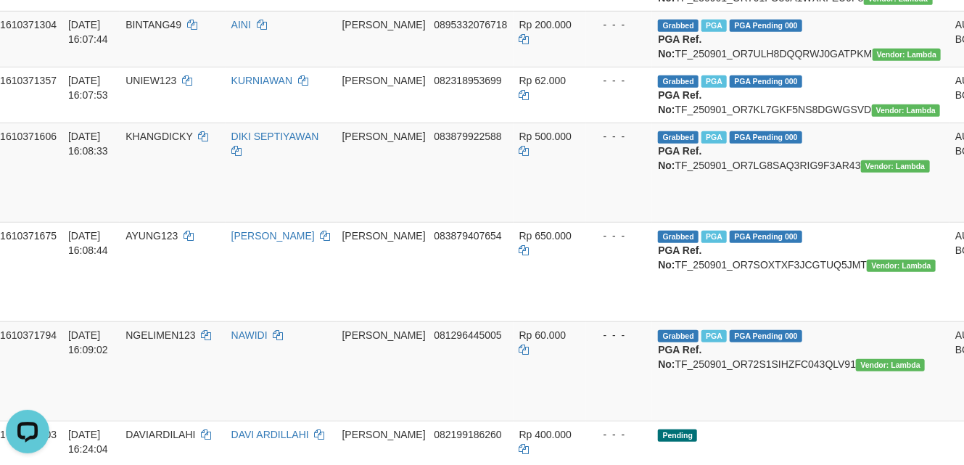
scroll to position [349, 123]
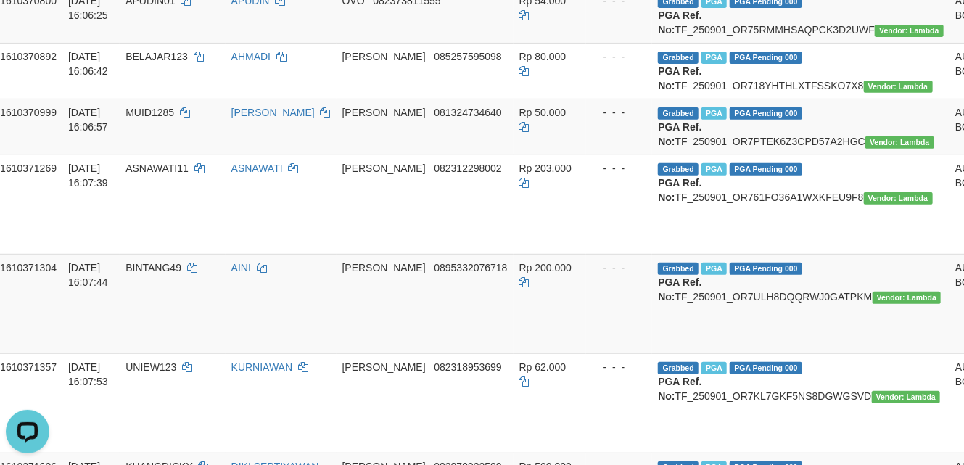
scroll to position [155, 123]
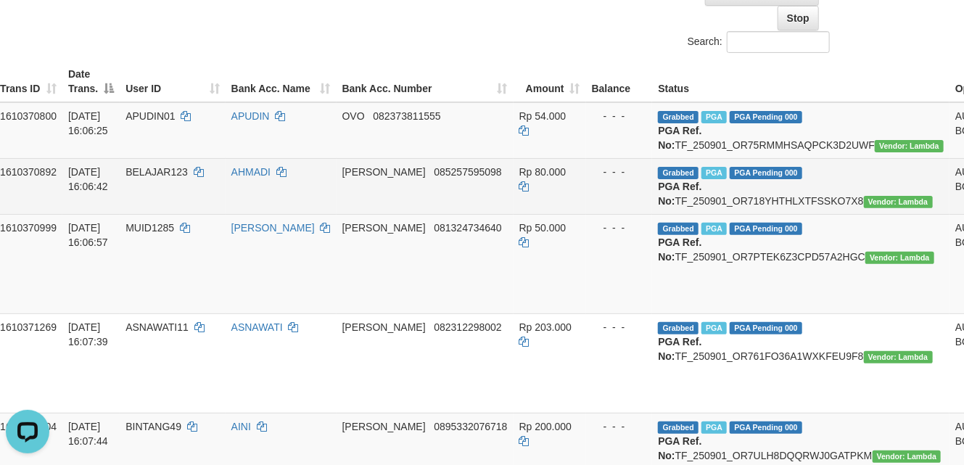
drag, startPoint x: 950, startPoint y: 186, endPoint x: 954, endPoint y: 164, distance: 22.9
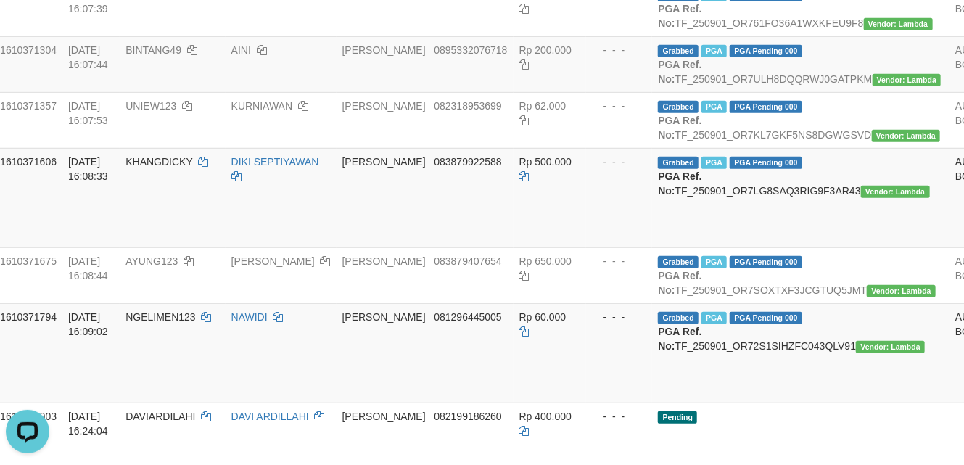
scroll to position [445, 123]
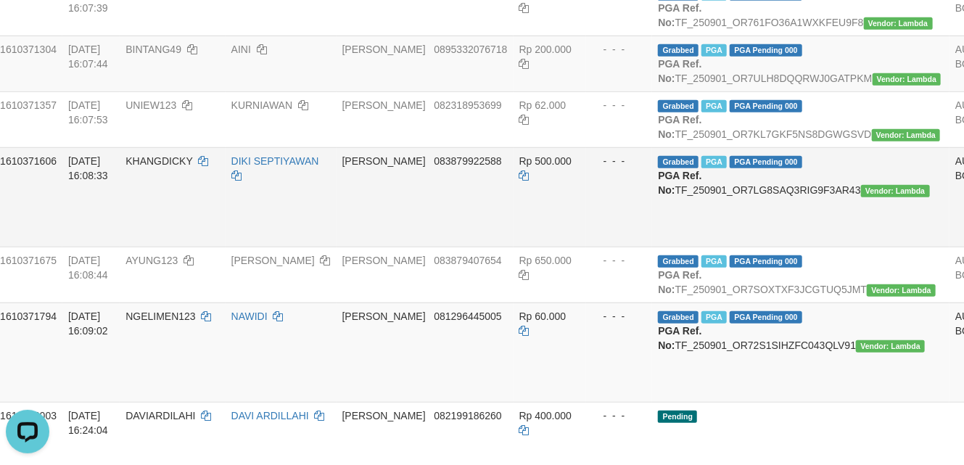
click at [705, 247] on td "Grabbed PGA PGA Pending 000 {"status":"000","data":{"unique_id":"1611-161037160…" at bounding box center [800, 196] width 297 height 99
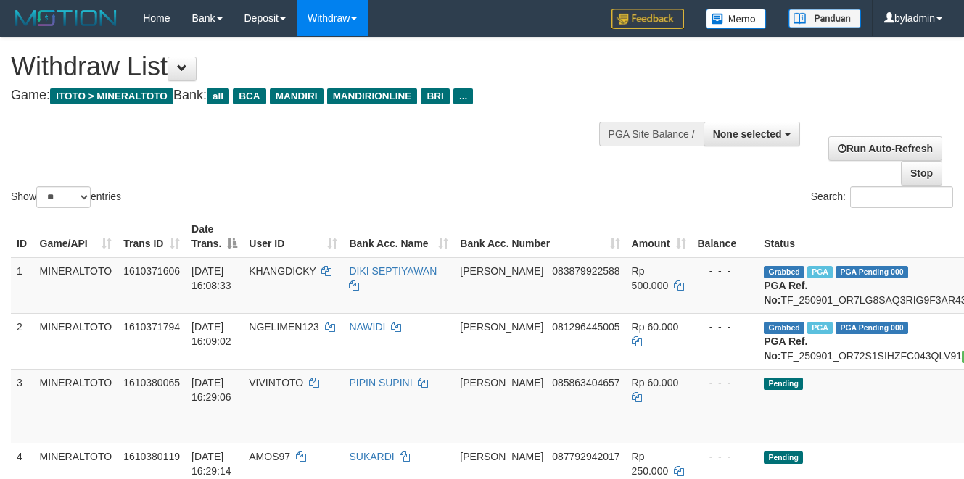
select select
select select "**"
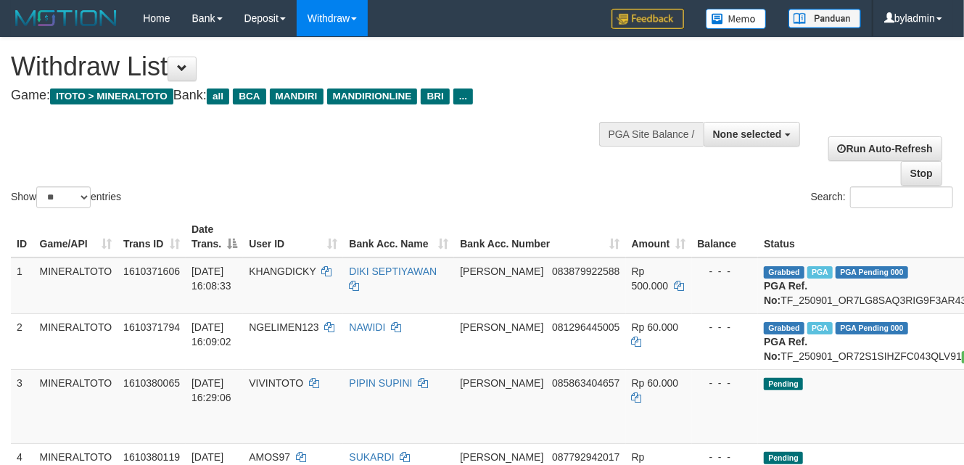
click at [666, 189] on div "Search:" at bounding box center [723, 198] width 461 height 25
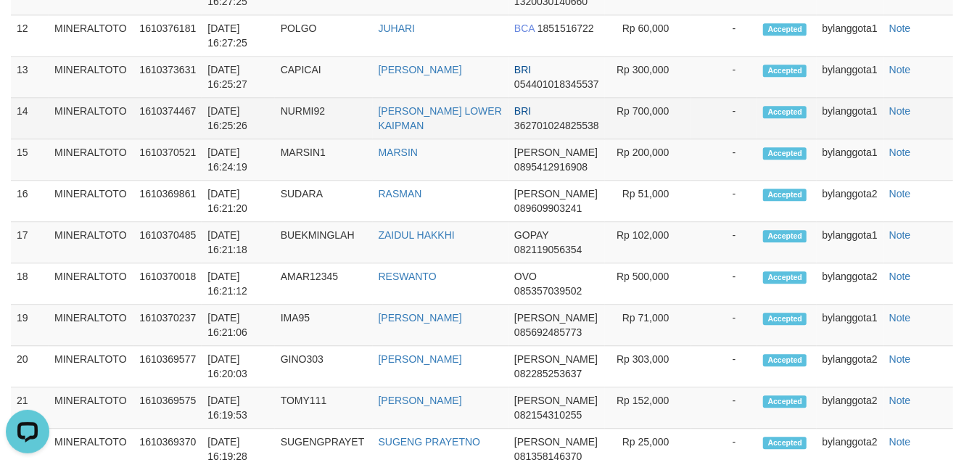
click at [727, 139] on td "-" at bounding box center [724, 118] width 67 height 41
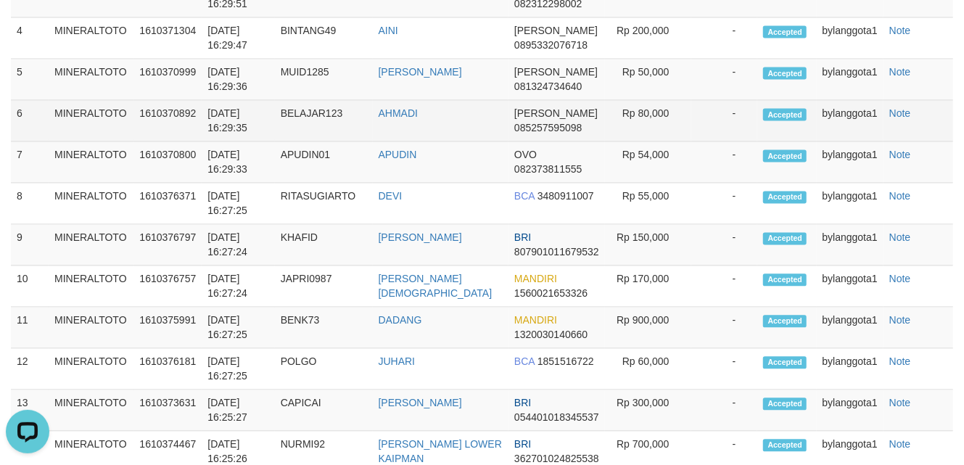
click at [607, 141] on td "Rp 80,000" at bounding box center [648, 120] width 86 height 41
click at [741, 141] on td "-" at bounding box center [724, 120] width 67 height 41
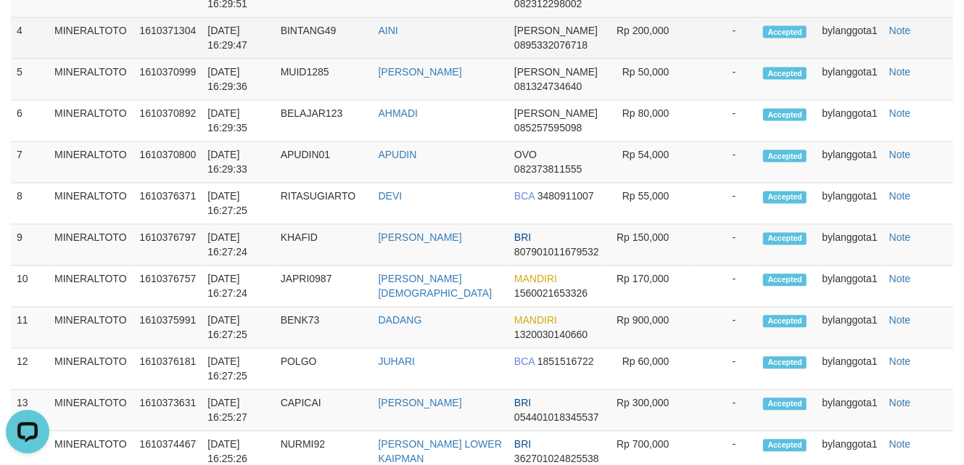
click at [424, 59] on td "AINI" at bounding box center [441, 37] width 136 height 41
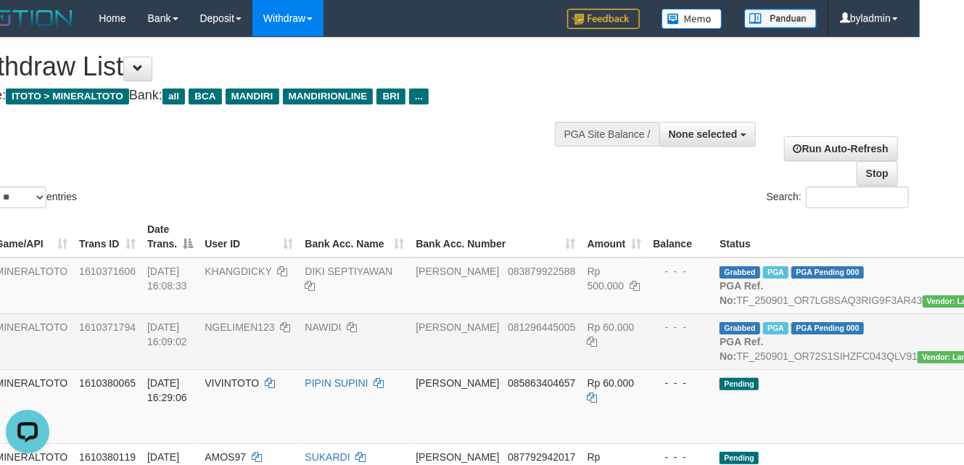
scroll to position [0, 87]
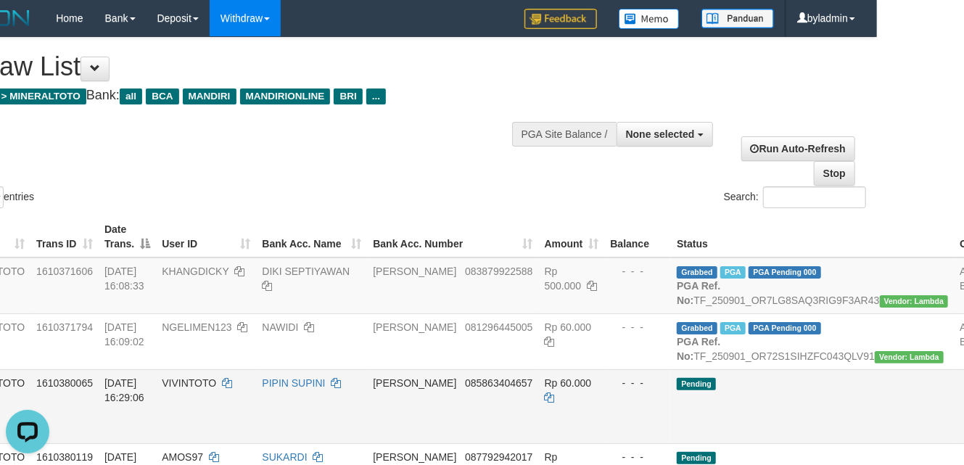
click at [746, 427] on td "Pending" at bounding box center [812, 406] width 283 height 74
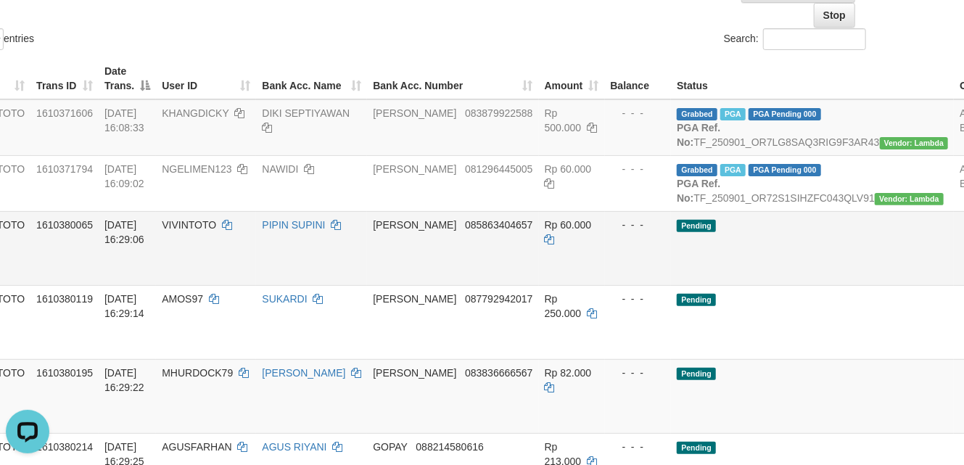
scroll to position [193, 87]
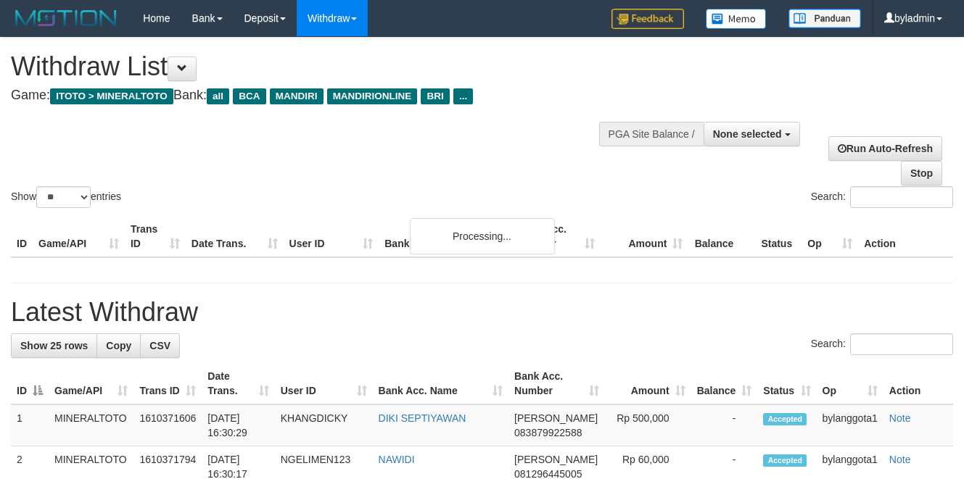
select select
select select "**"
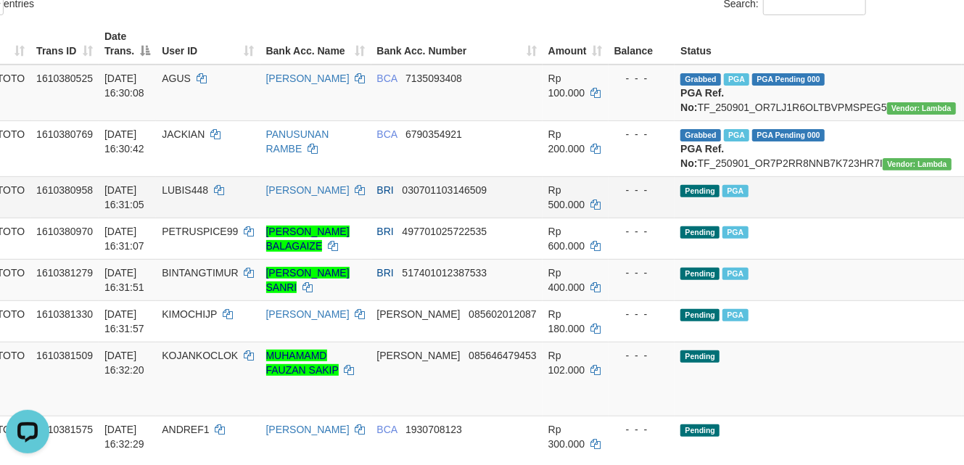
click at [750, 218] on td "Pending PGA" at bounding box center [817, 196] width 286 height 41
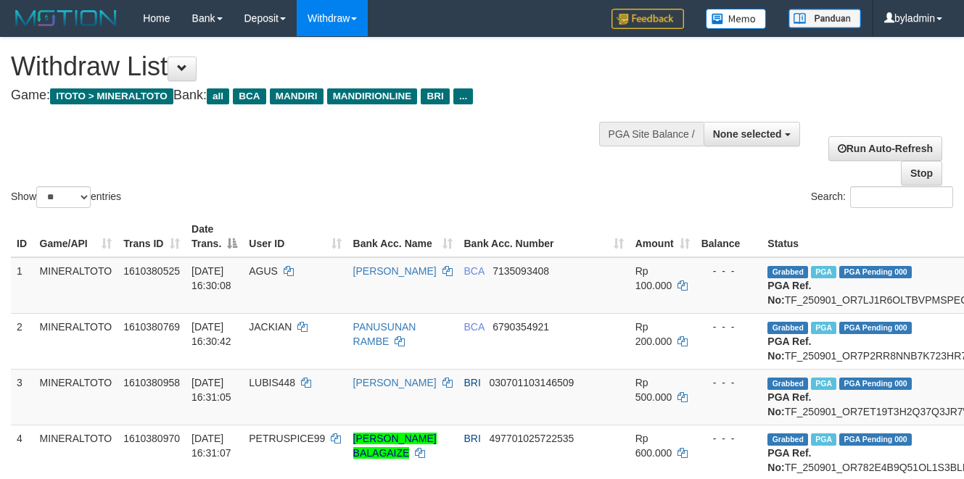
select select
select select "**"
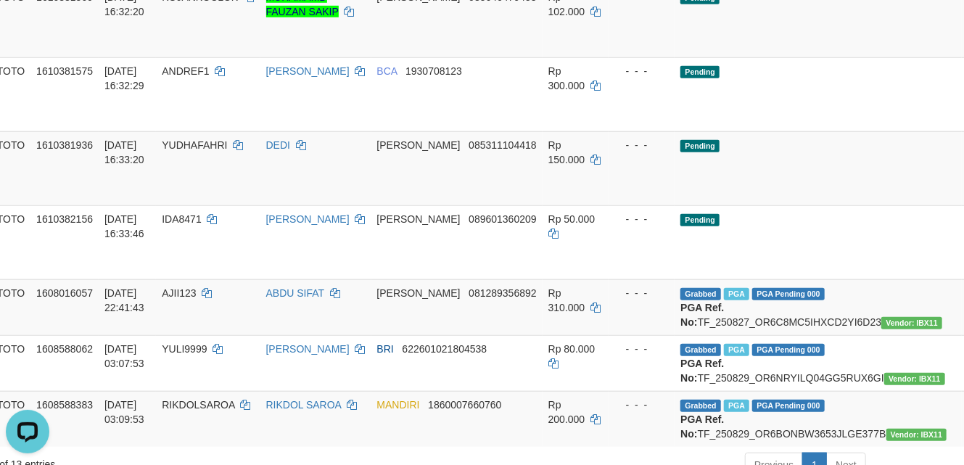
scroll to position [290, 87]
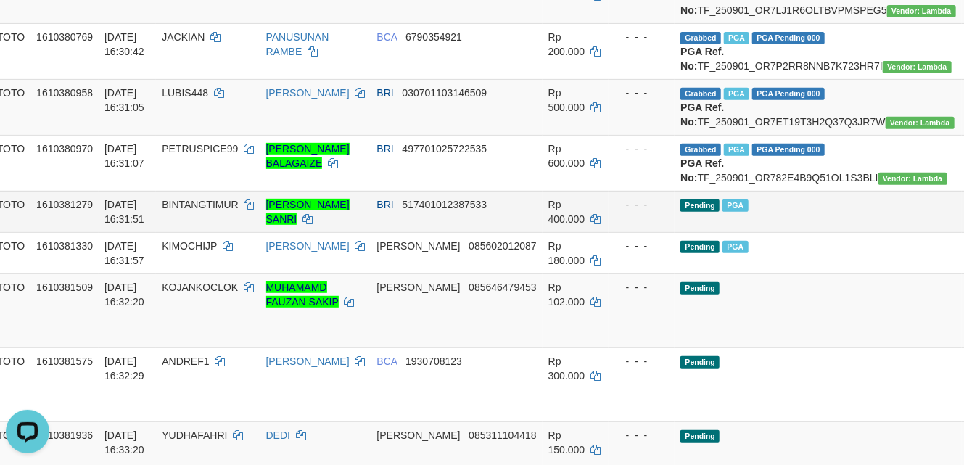
click at [775, 232] on td "Pending PGA" at bounding box center [817, 211] width 286 height 41
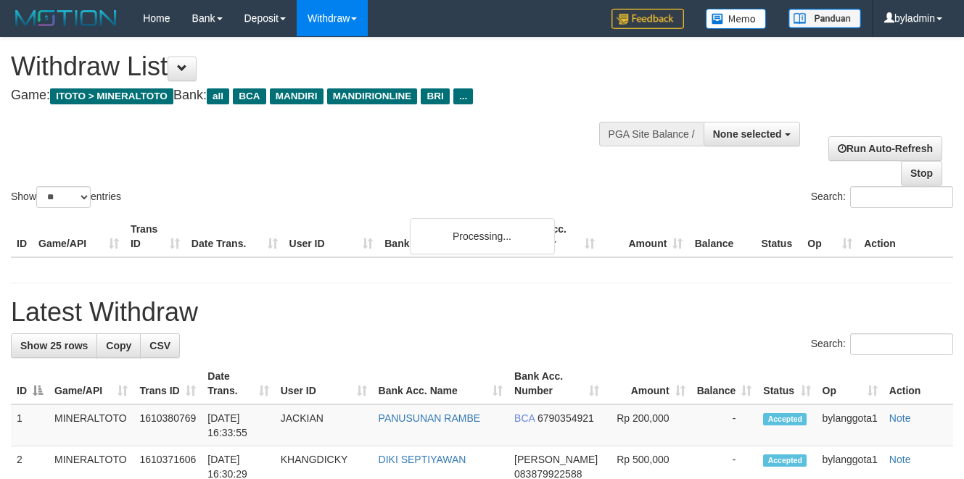
select select
select select "**"
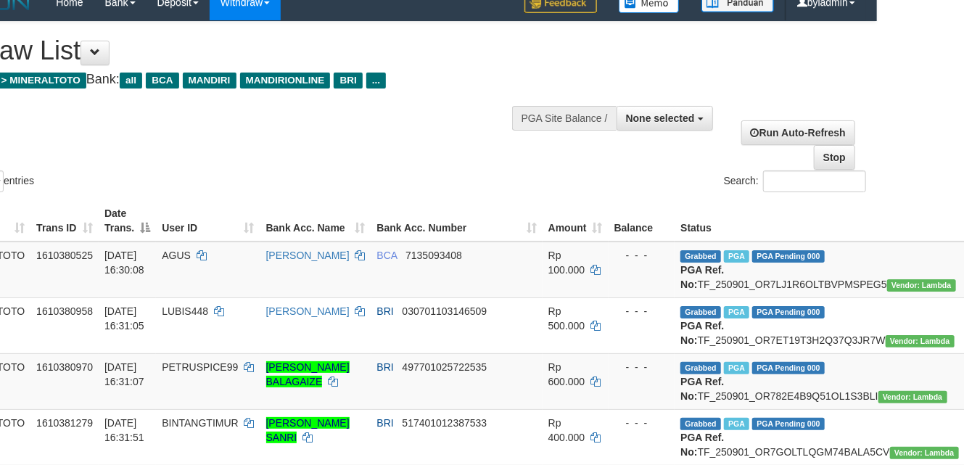
scroll to position [0, 87]
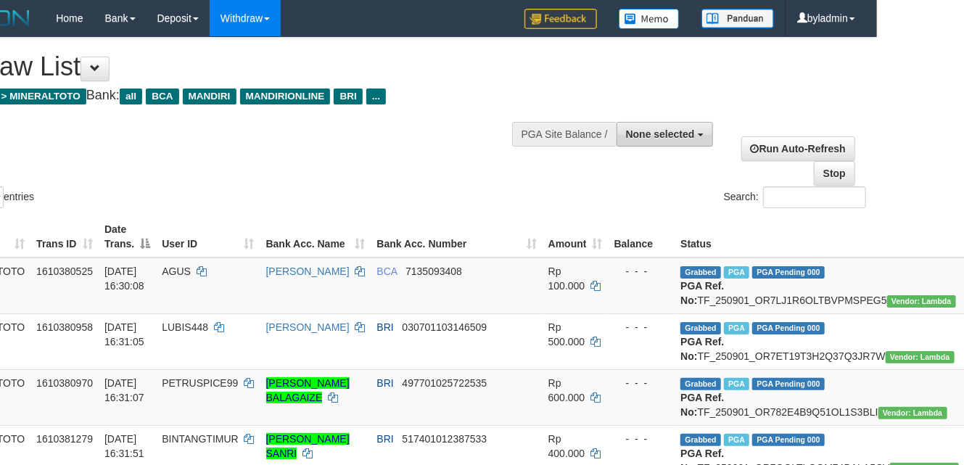
click at [651, 140] on button "None selected" at bounding box center [664, 134] width 96 height 25
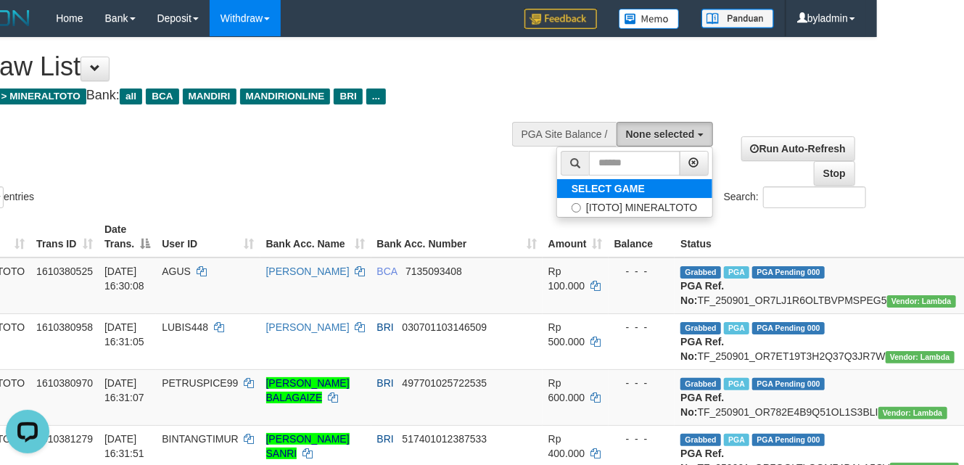
scroll to position [0, 0]
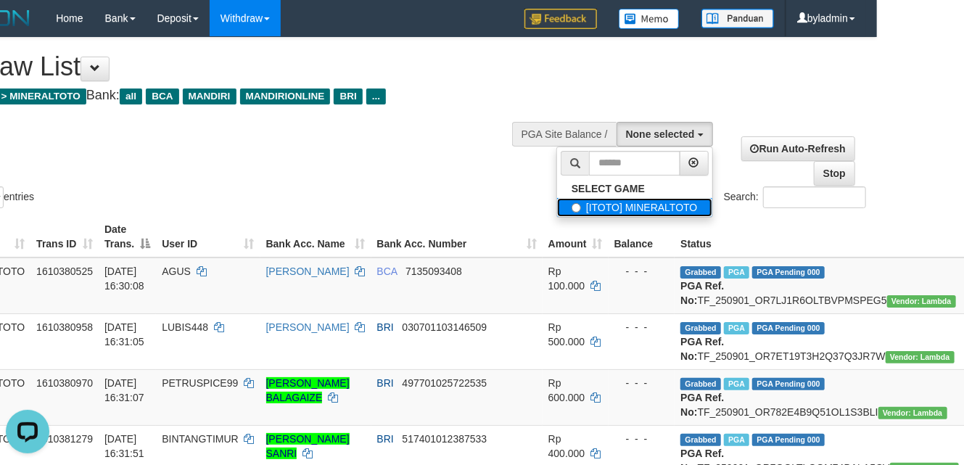
click at [603, 206] on label "[ITOTO] MINERALTOTO" at bounding box center [634, 207] width 155 height 19
select select "****"
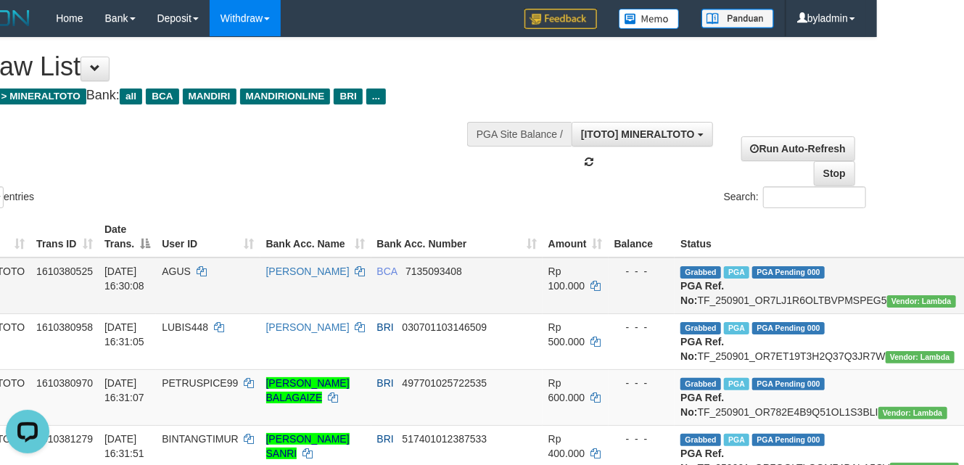
scroll to position [12, 0]
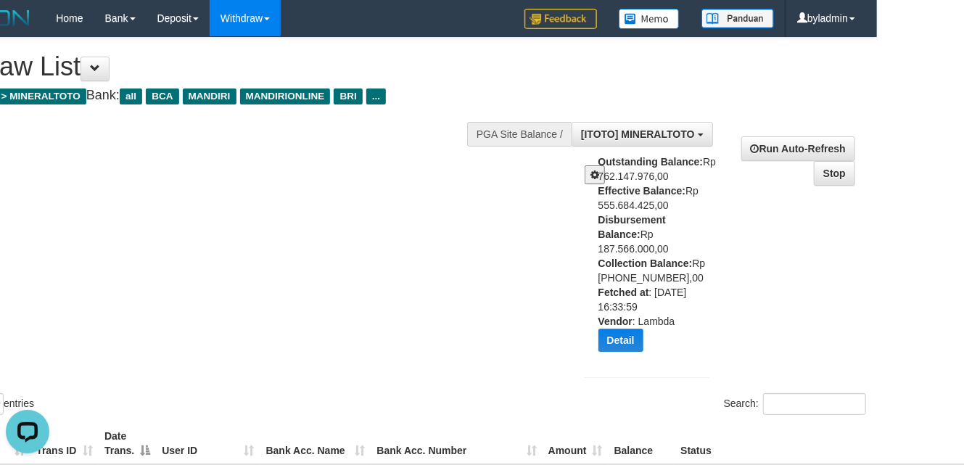
click at [638, 236] on div "Outstanding Balance: Rp 762.147.976,00 Effective Balance: Rp 555.684.425,00 Dis…" at bounding box center [659, 258] width 122 height 208
copy div "187.566.000,00"
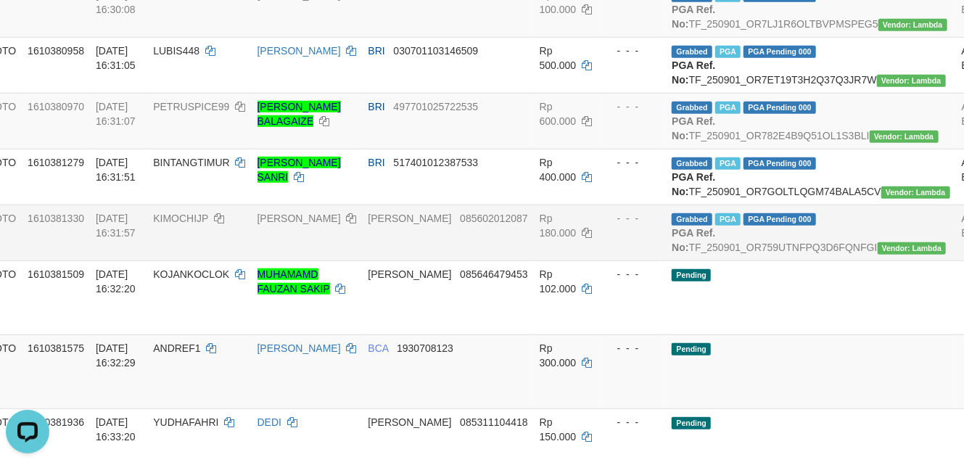
scroll to position [483, 97]
drag, startPoint x: 697, startPoint y: 360, endPoint x: 970, endPoint y: 398, distance: 275.3
click at [697, 334] on td "Pending" at bounding box center [808, 297] width 289 height 74
